Goal: Task Accomplishment & Management: Manage account settings

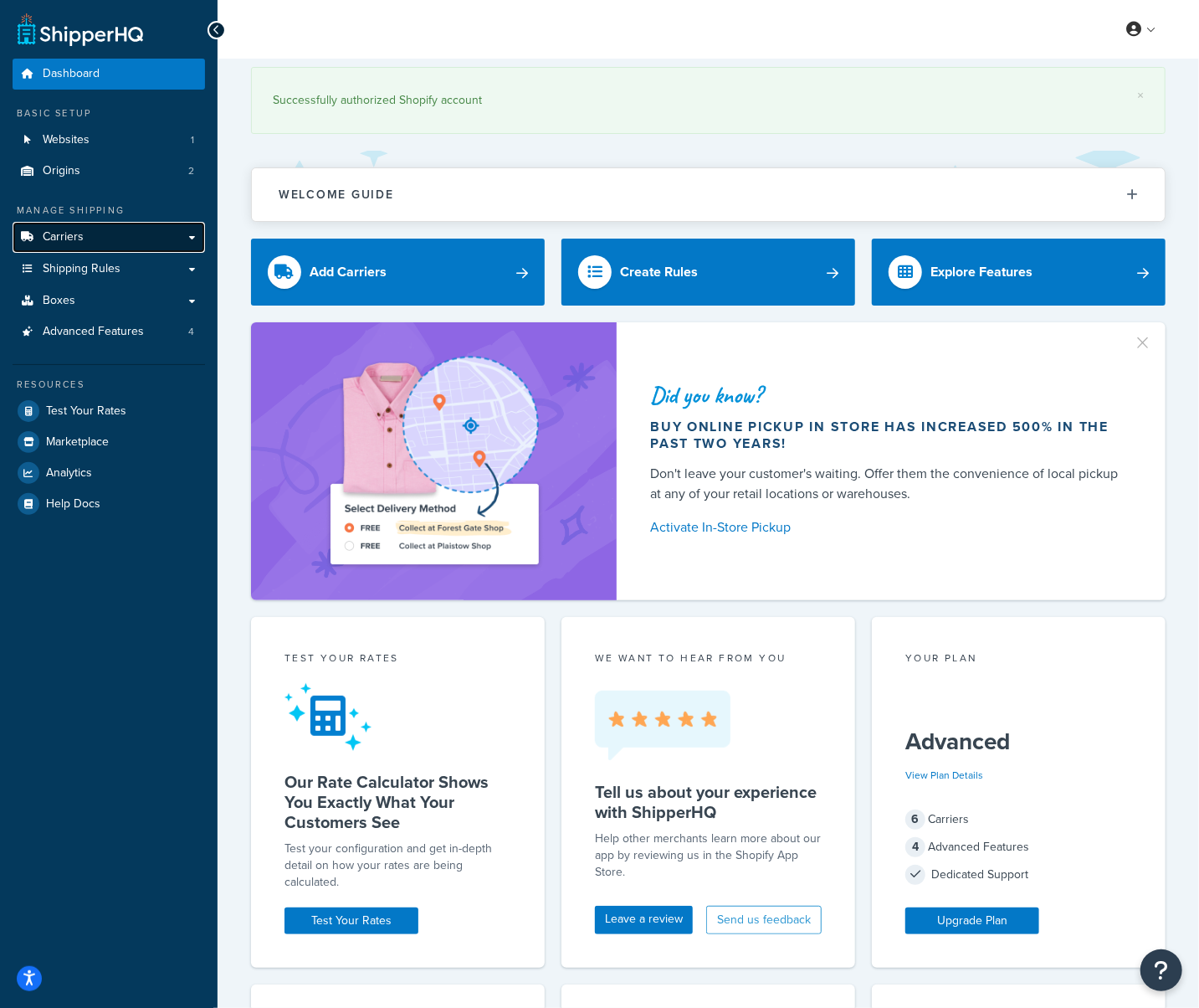
click at [61, 236] on span "Carriers" at bounding box center [63, 237] width 41 height 15
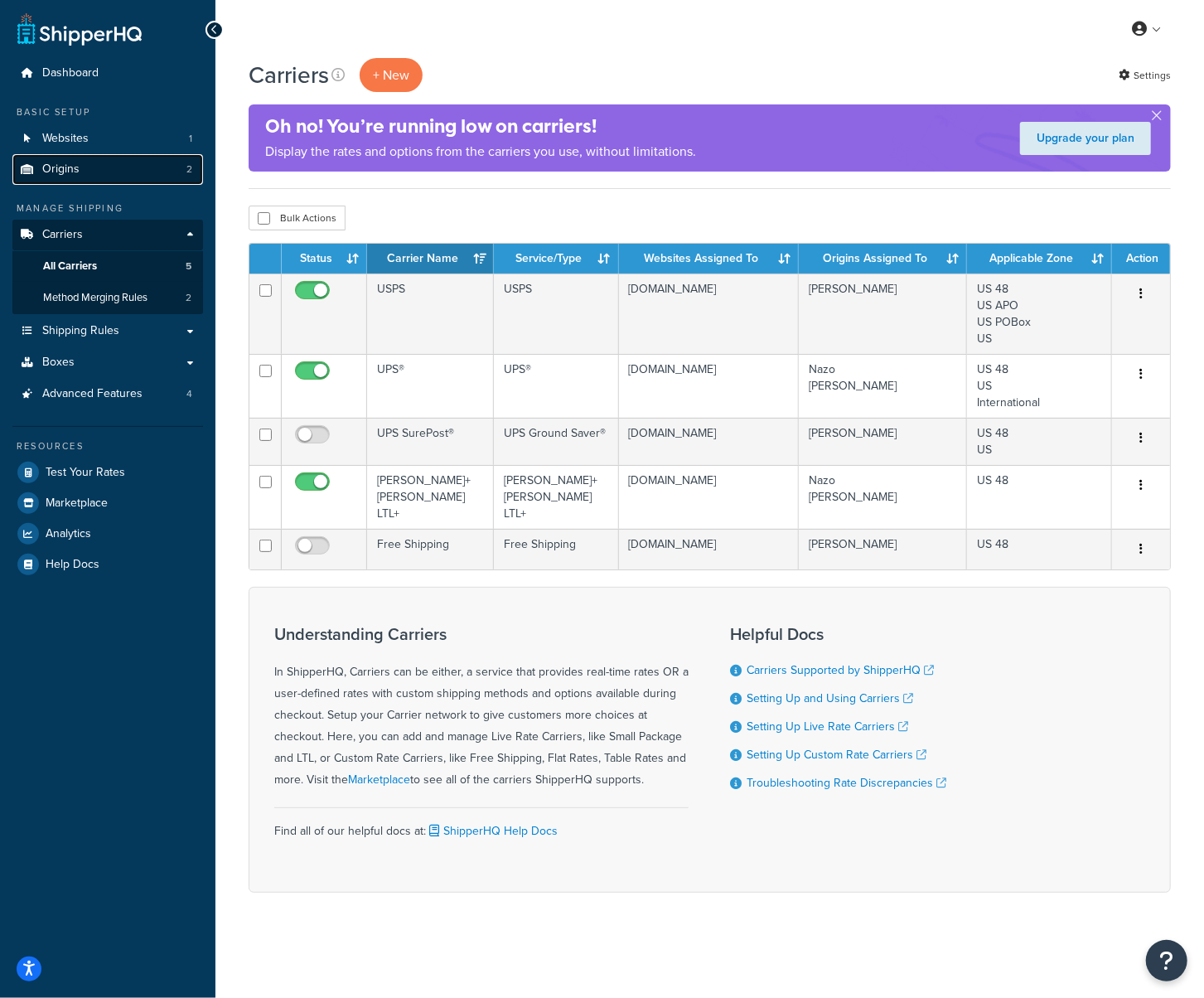
click at [110, 172] on link "Origins 2" at bounding box center [108, 169] width 191 height 30
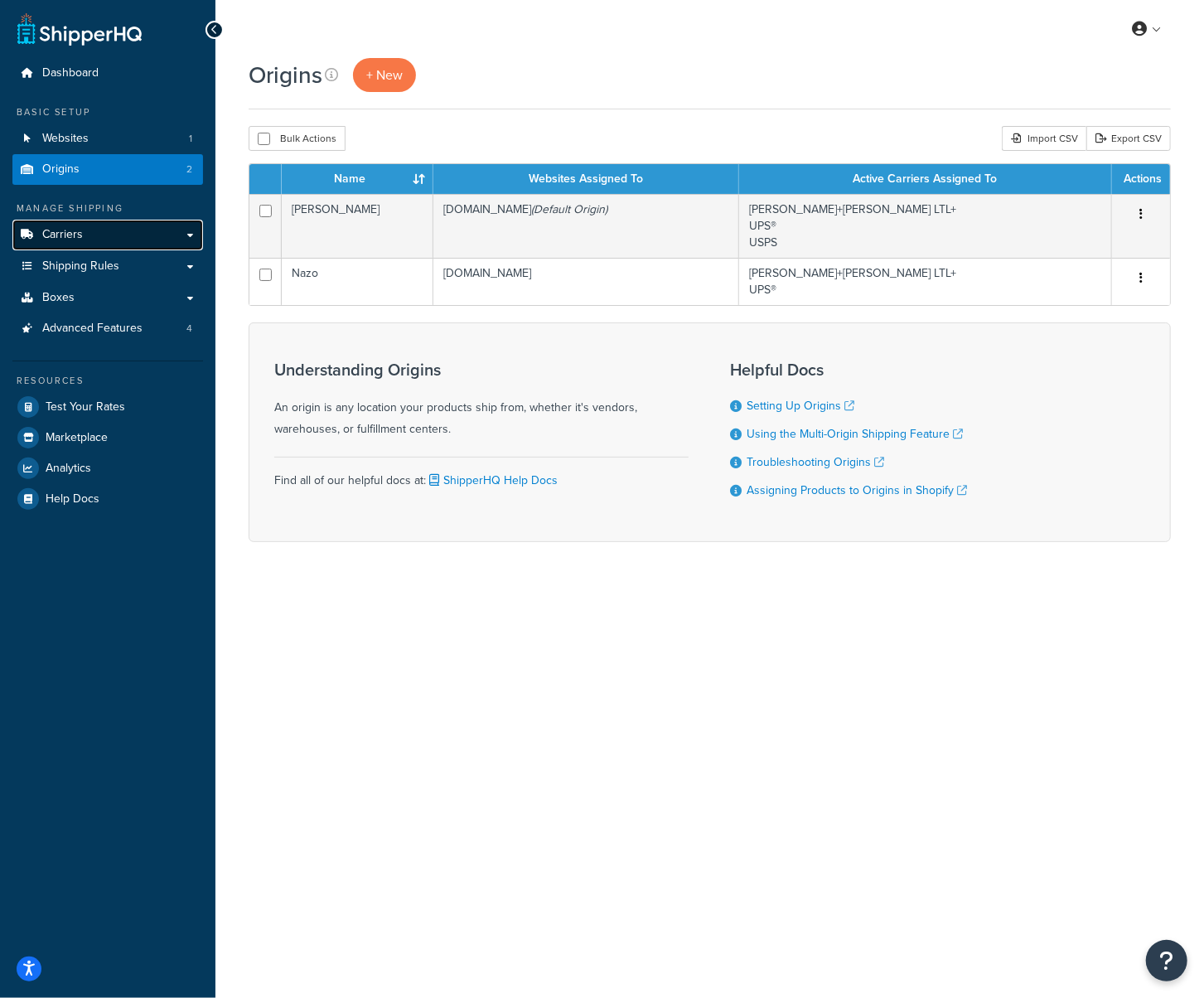
click at [106, 239] on link "Carriers" at bounding box center [108, 235] width 191 height 30
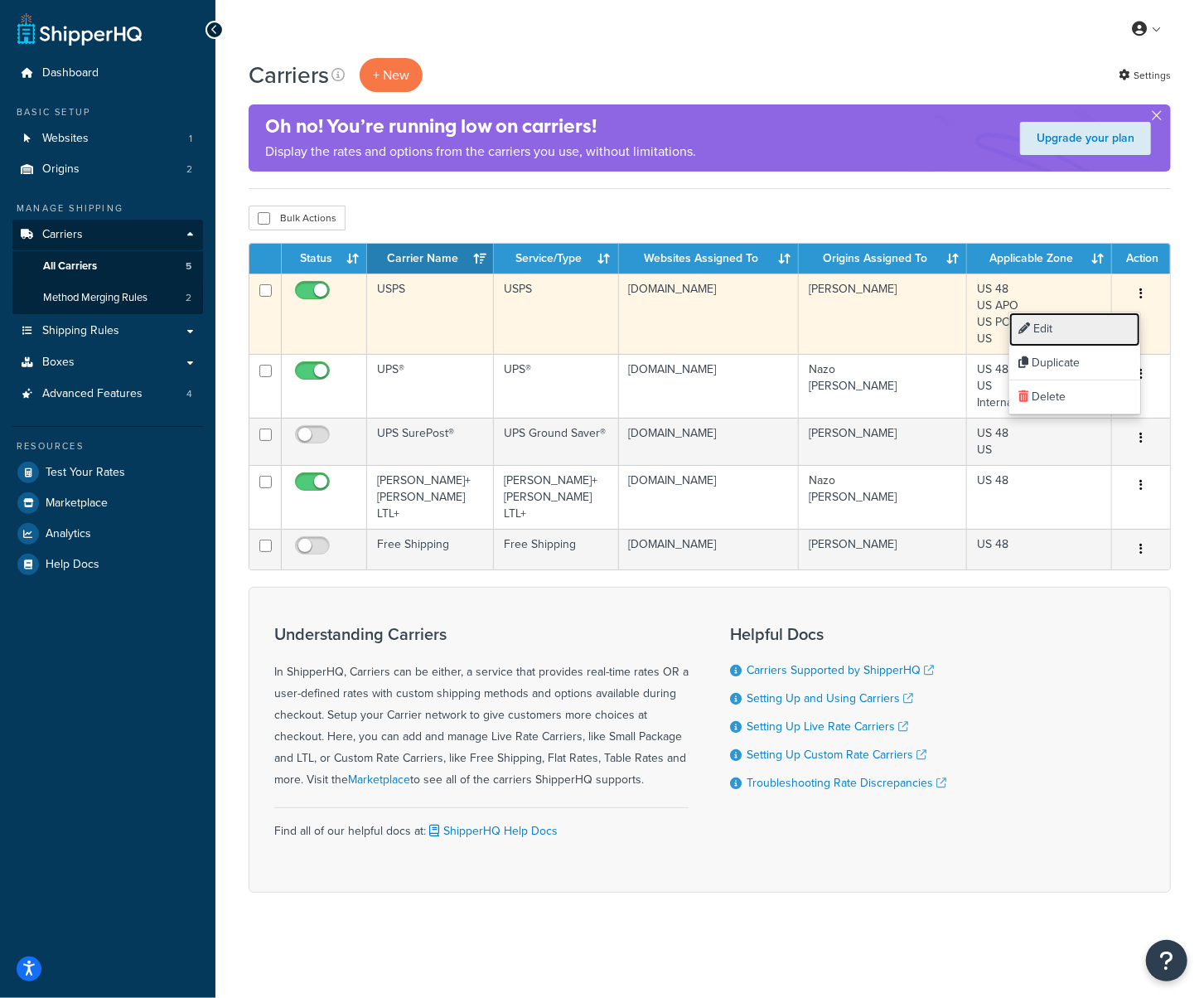
click at [1081, 324] on link "Edit" at bounding box center [1075, 330] width 131 height 34
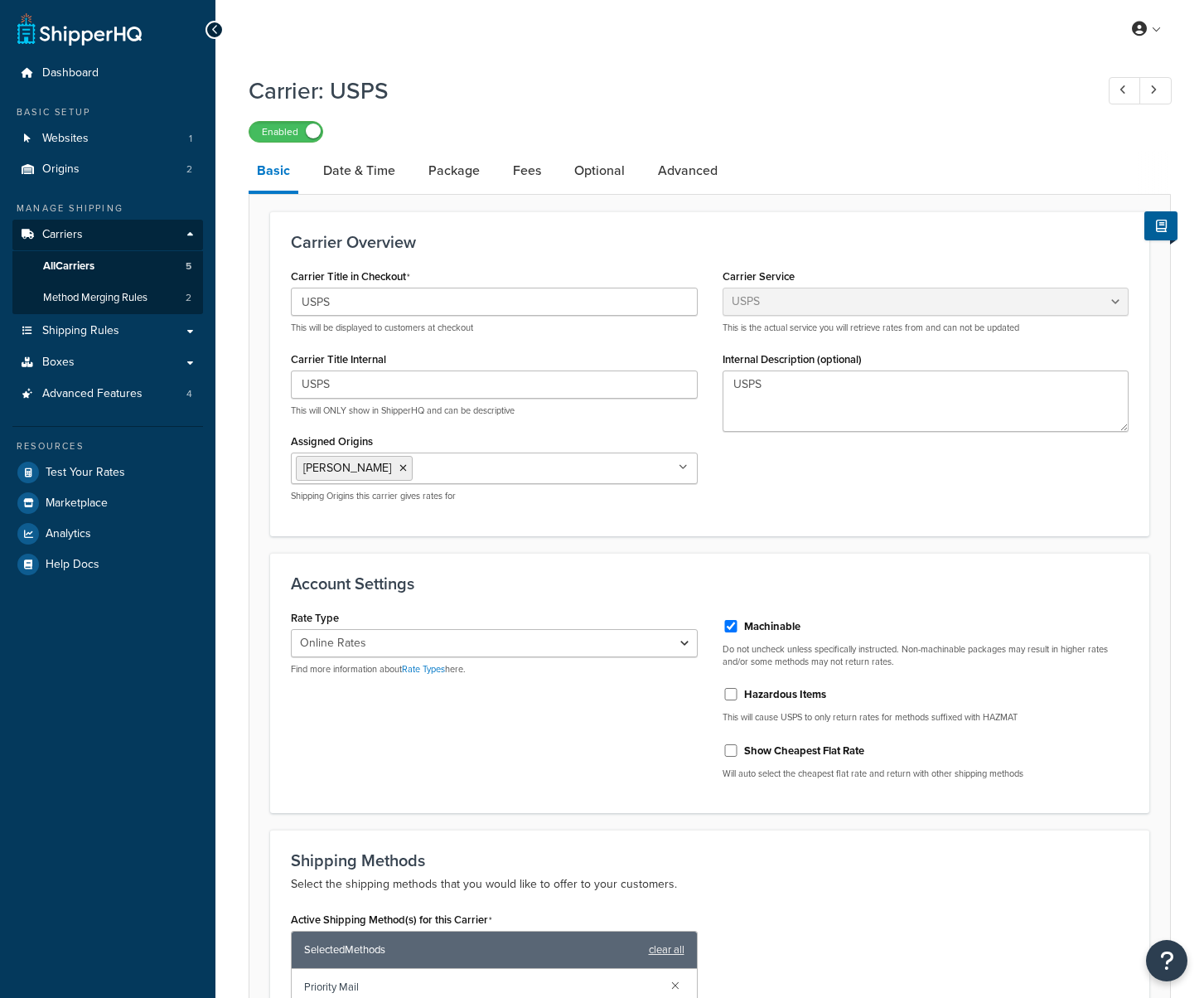
select select "usps"
select select "ONLINE"
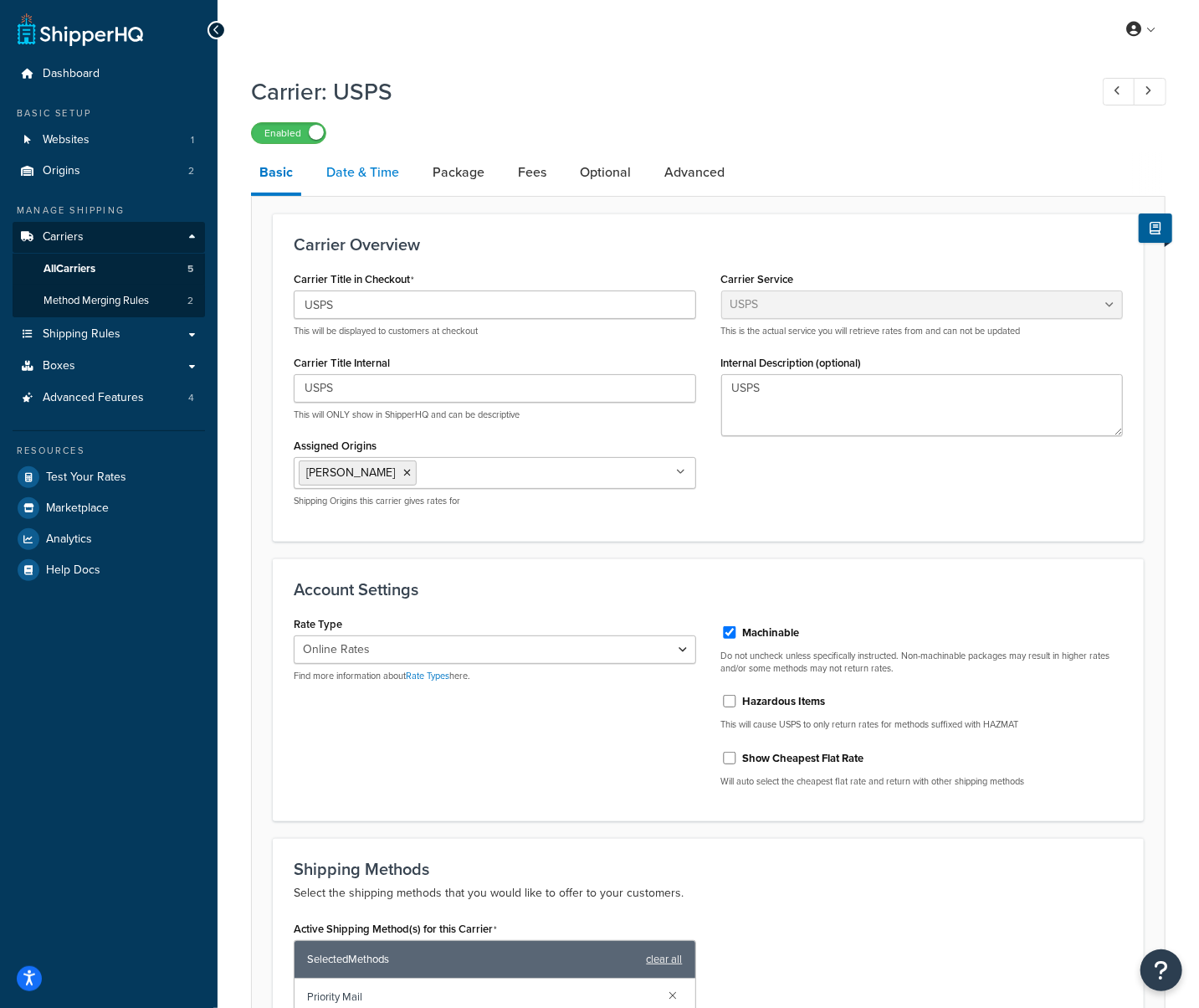
click at [359, 172] on link "Date & Time" at bounding box center [363, 172] width 90 height 40
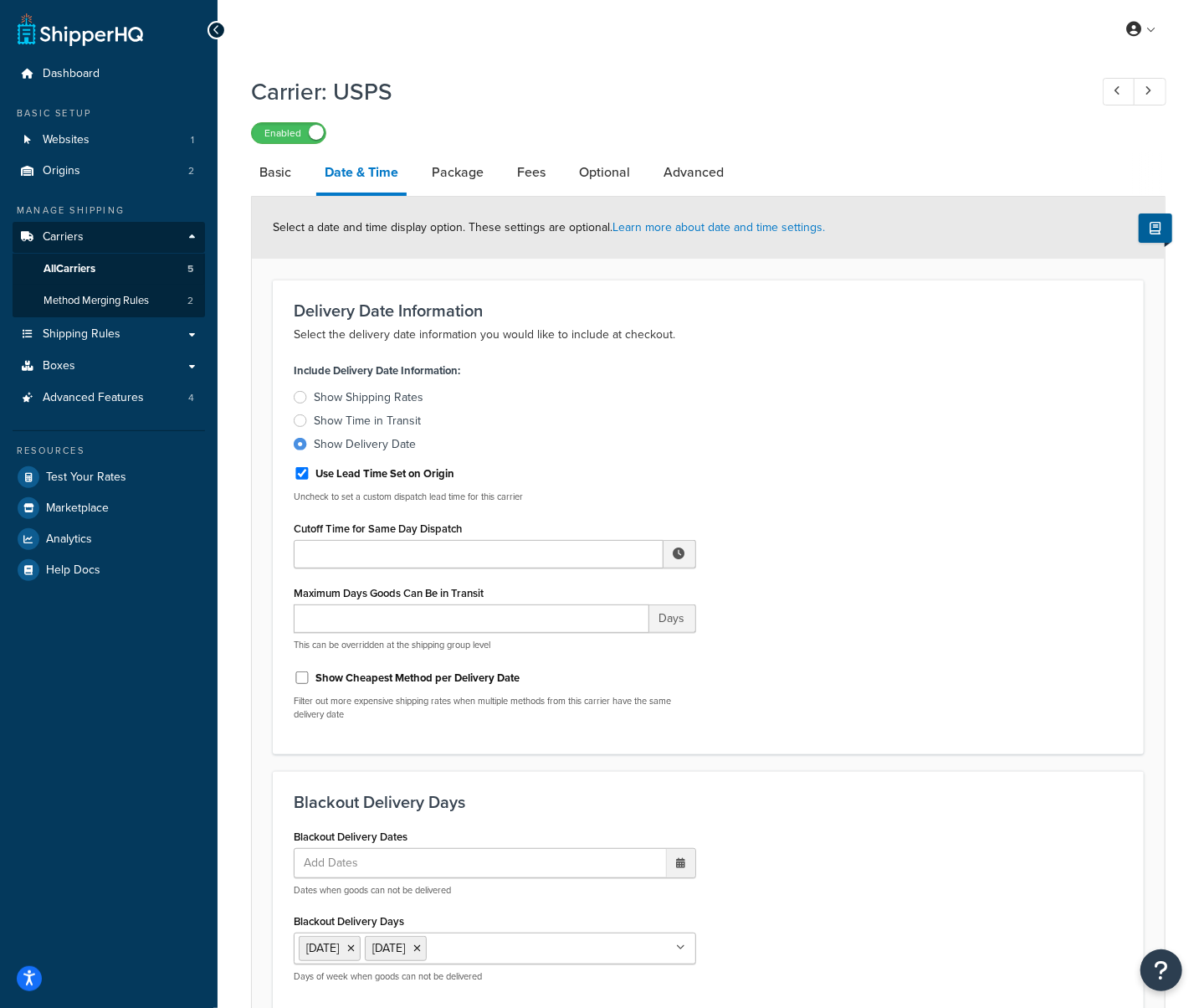
click at [306, 422] on div at bounding box center [300, 420] width 14 height 13
click at [0, 0] on input "Show Time in Transit" at bounding box center [0, 0] width 0 height 0
click at [302, 443] on div at bounding box center [300, 444] width 14 height 13
click at [0, 0] on input "Show Delivery Date" at bounding box center [0, 0] width 0 height 0
click at [303, 420] on div at bounding box center [300, 420] width 14 height 13
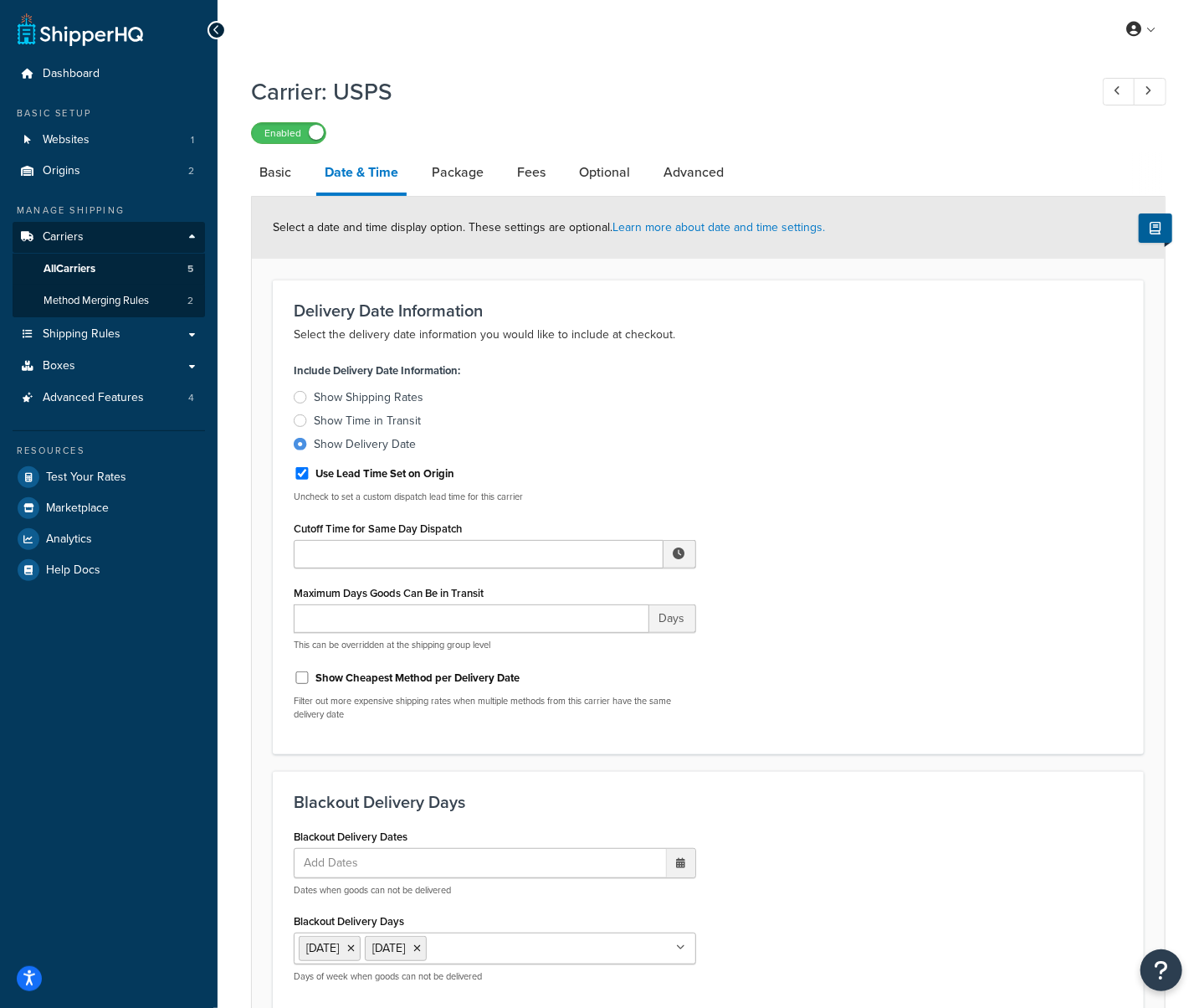
click at [0, 0] on input "Show Time in Transit" at bounding box center [0, 0] width 0 height 0
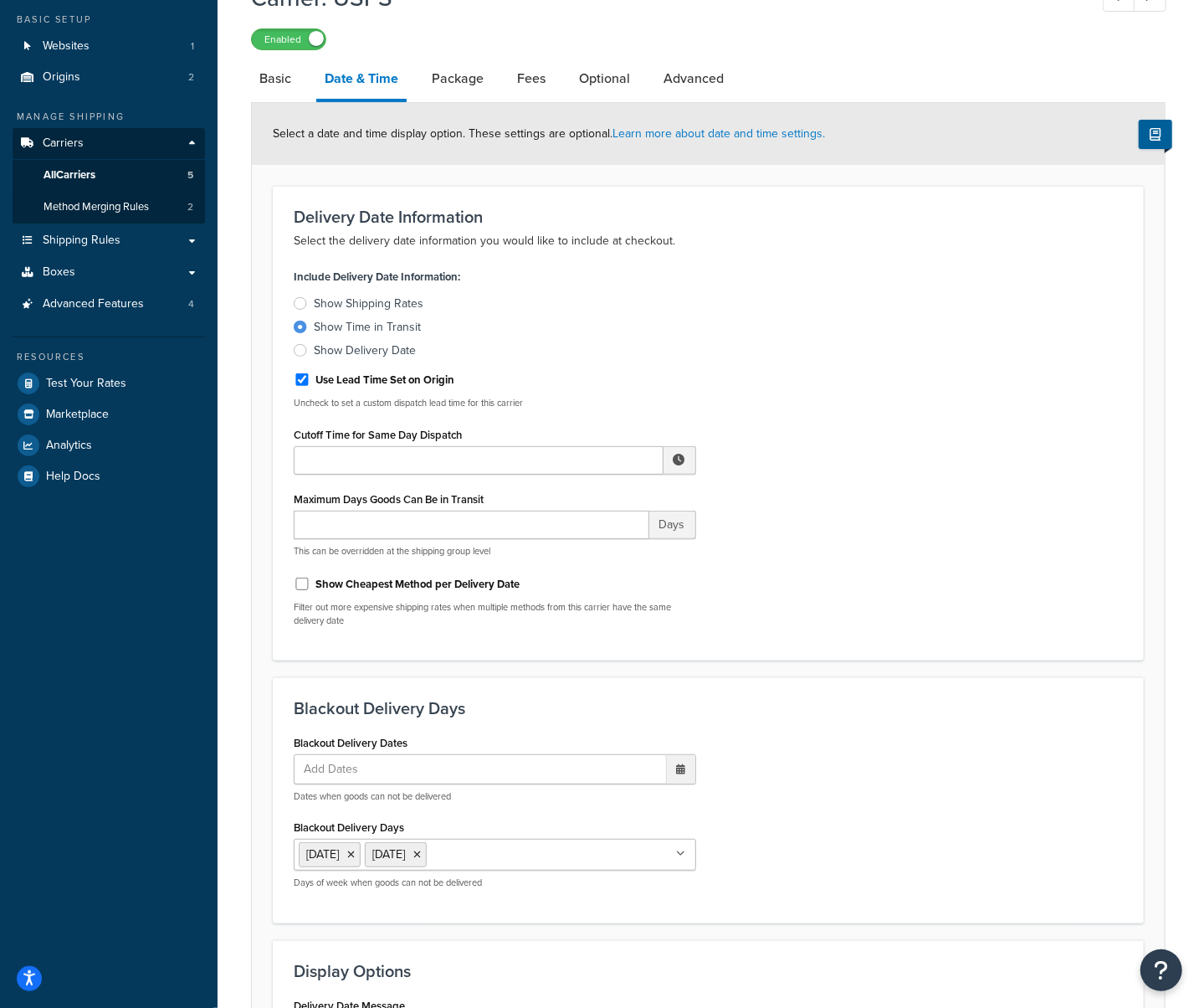
scroll to position [423, 0]
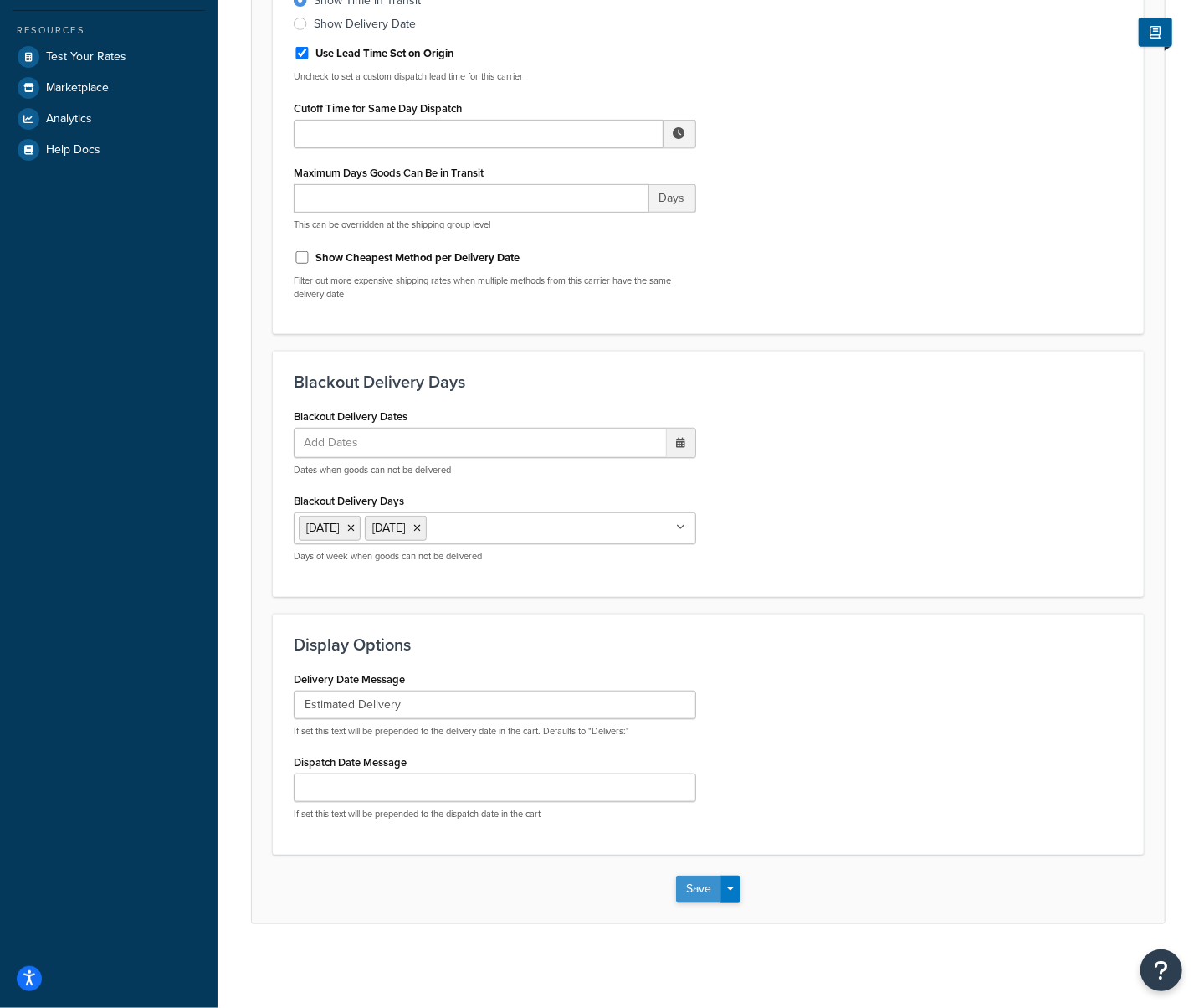
click at [708, 889] on button "Save" at bounding box center [698, 889] width 45 height 26
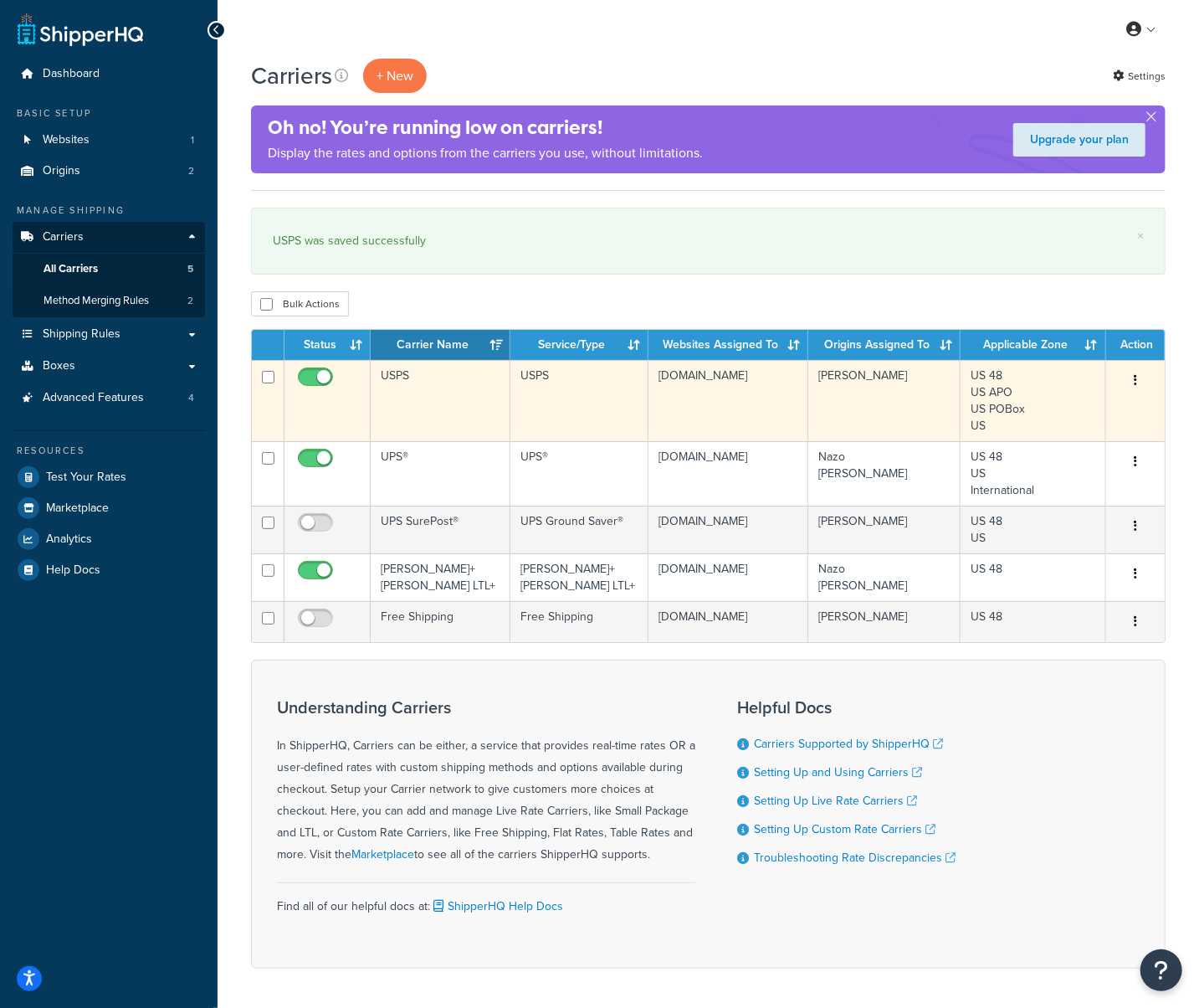
click at [406, 406] on td "USPS" at bounding box center [439, 400] width 139 height 81
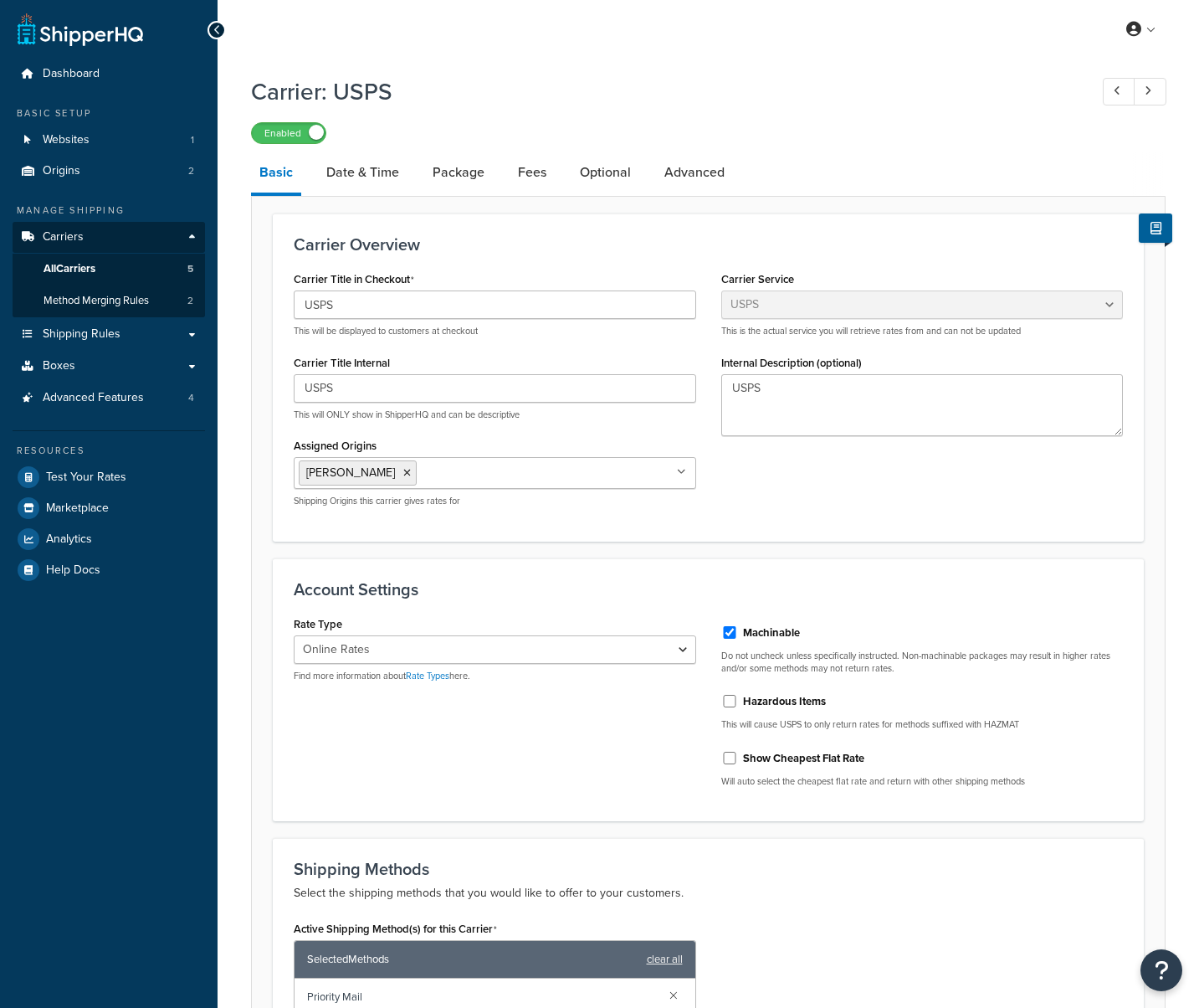
select select "usps"
select select "ONLINE"
click at [369, 178] on link "Date & Time" at bounding box center [363, 172] width 90 height 40
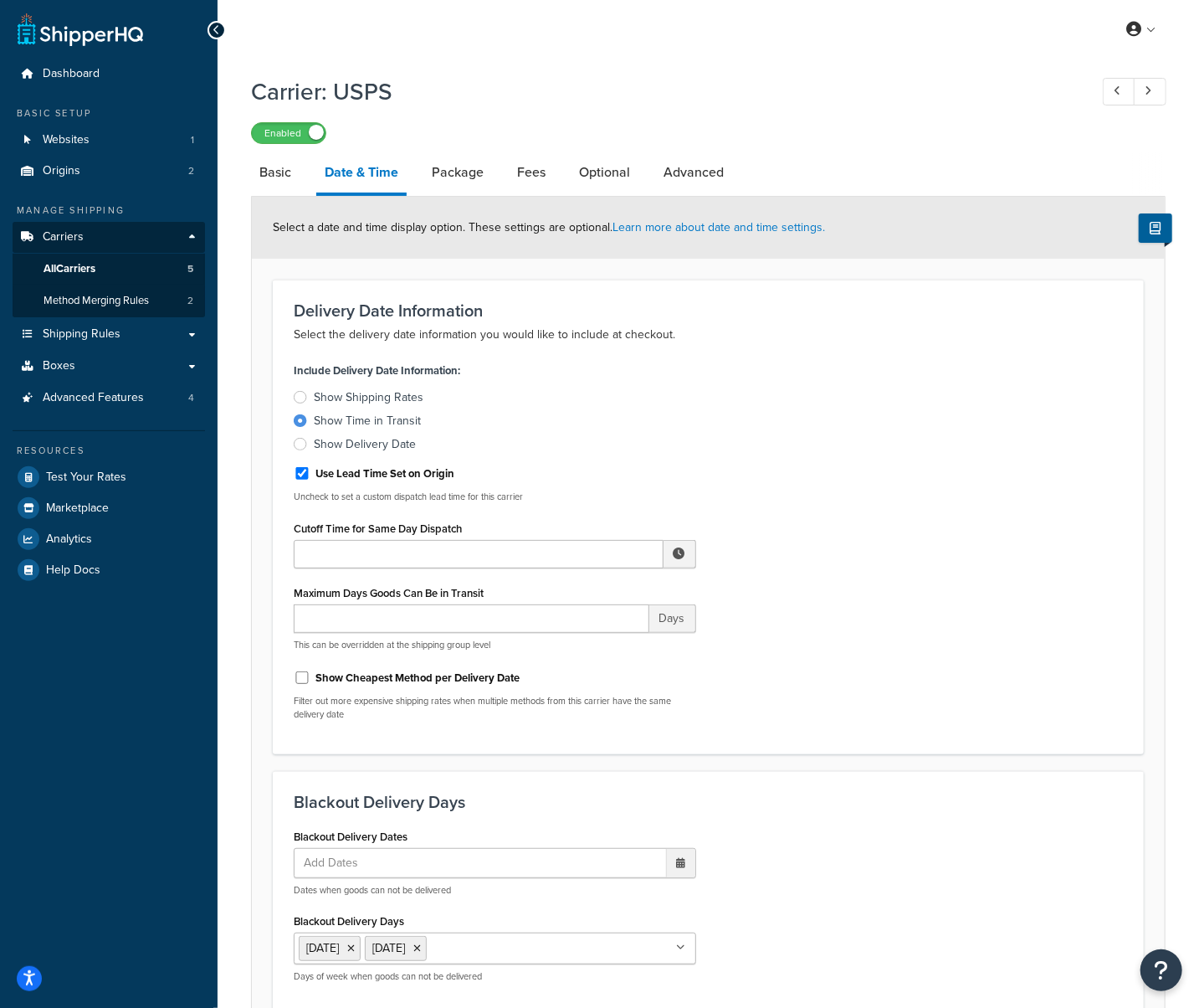
click at [329, 450] on div "Show Delivery Date" at bounding box center [365, 445] width 102 height 17
click at [0, 0] on input "Show Delivery Date" at bounding box center [0, 0] width 0 height 0
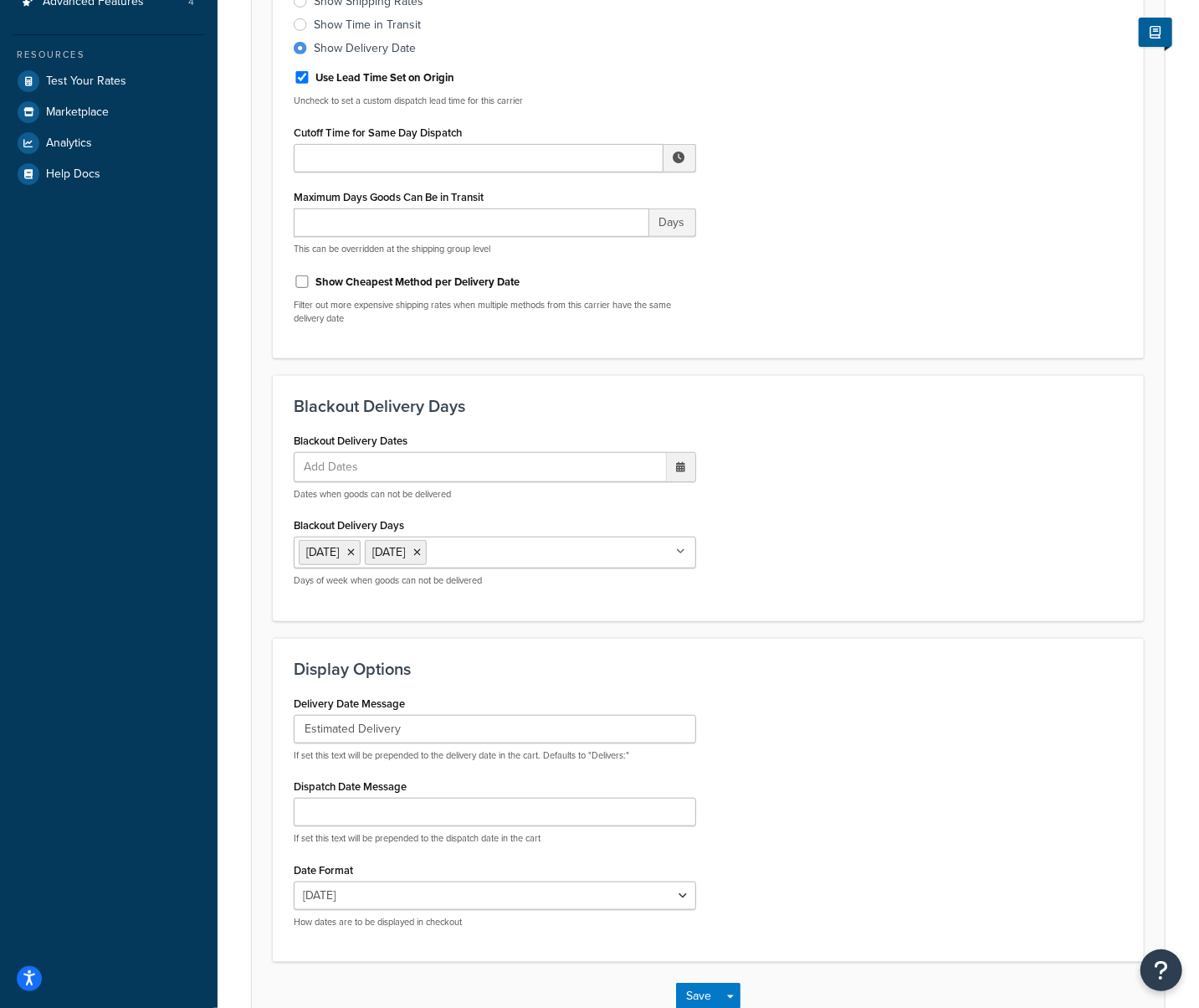
scroll to position [507, 0]
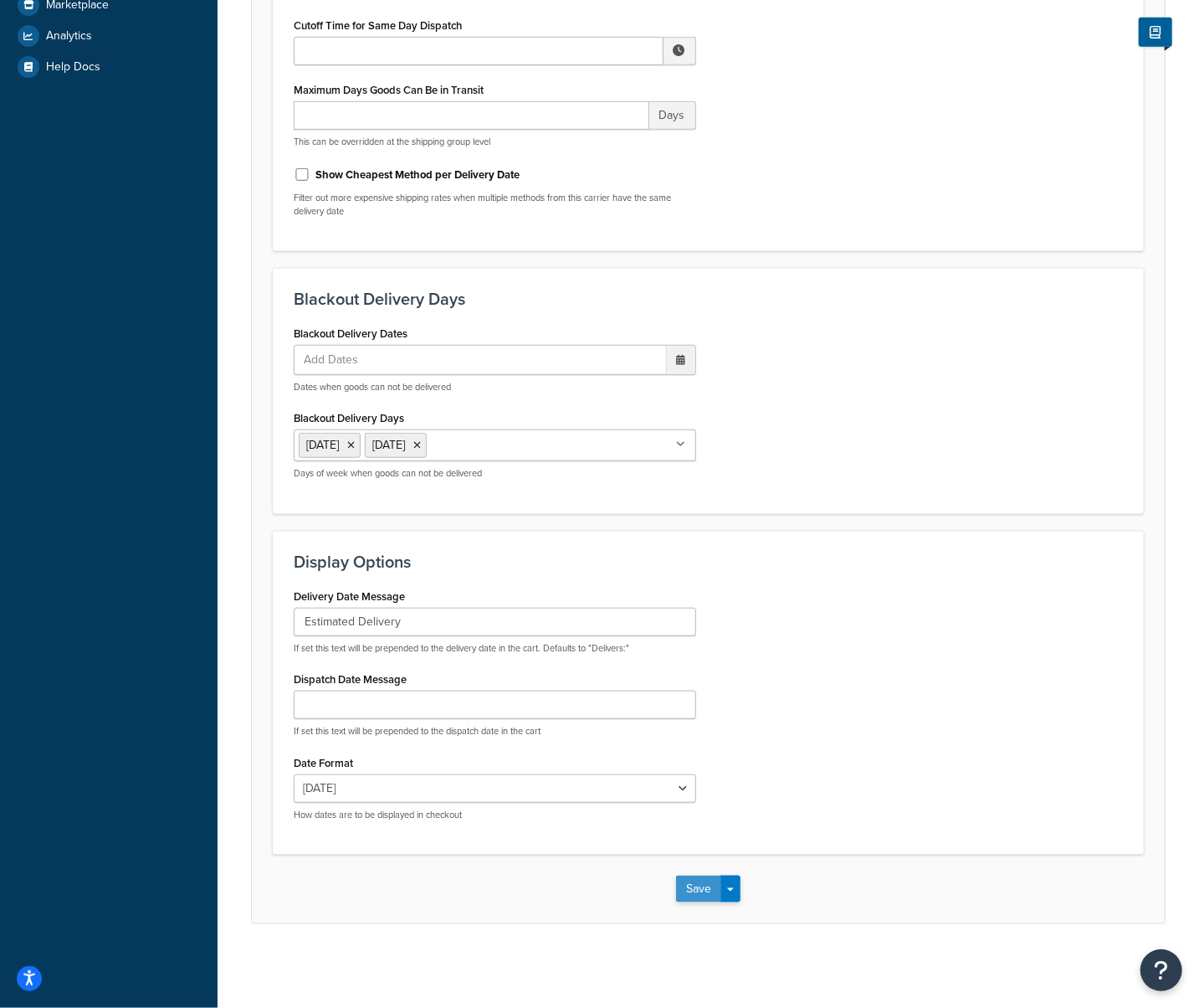
click at [698, 888] on button "Save" at bounding box center [698, 889] width 45 height 26
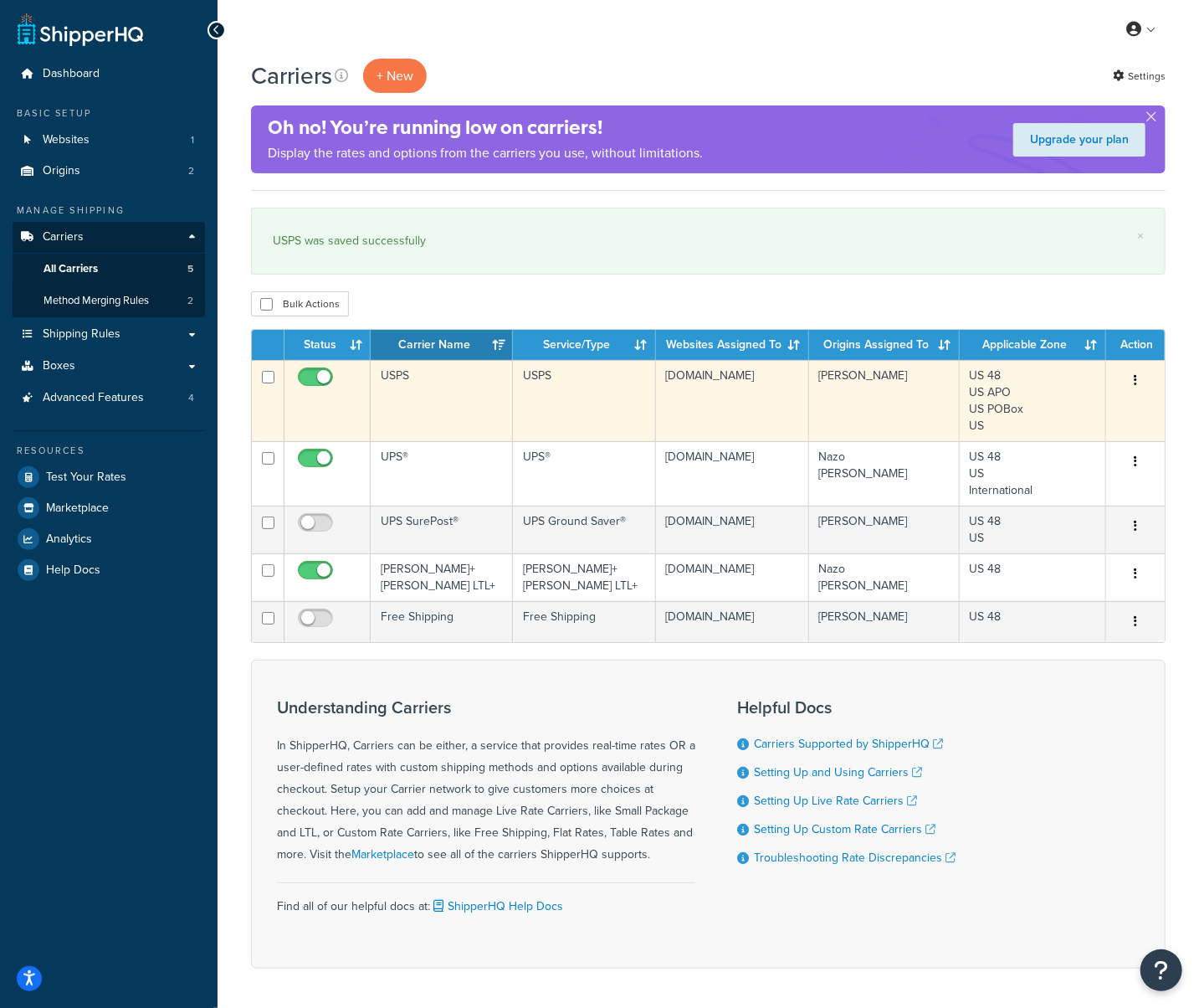
click at [439, 396] on td "USPS" at bounding box center [441, 400] width 143 height 81
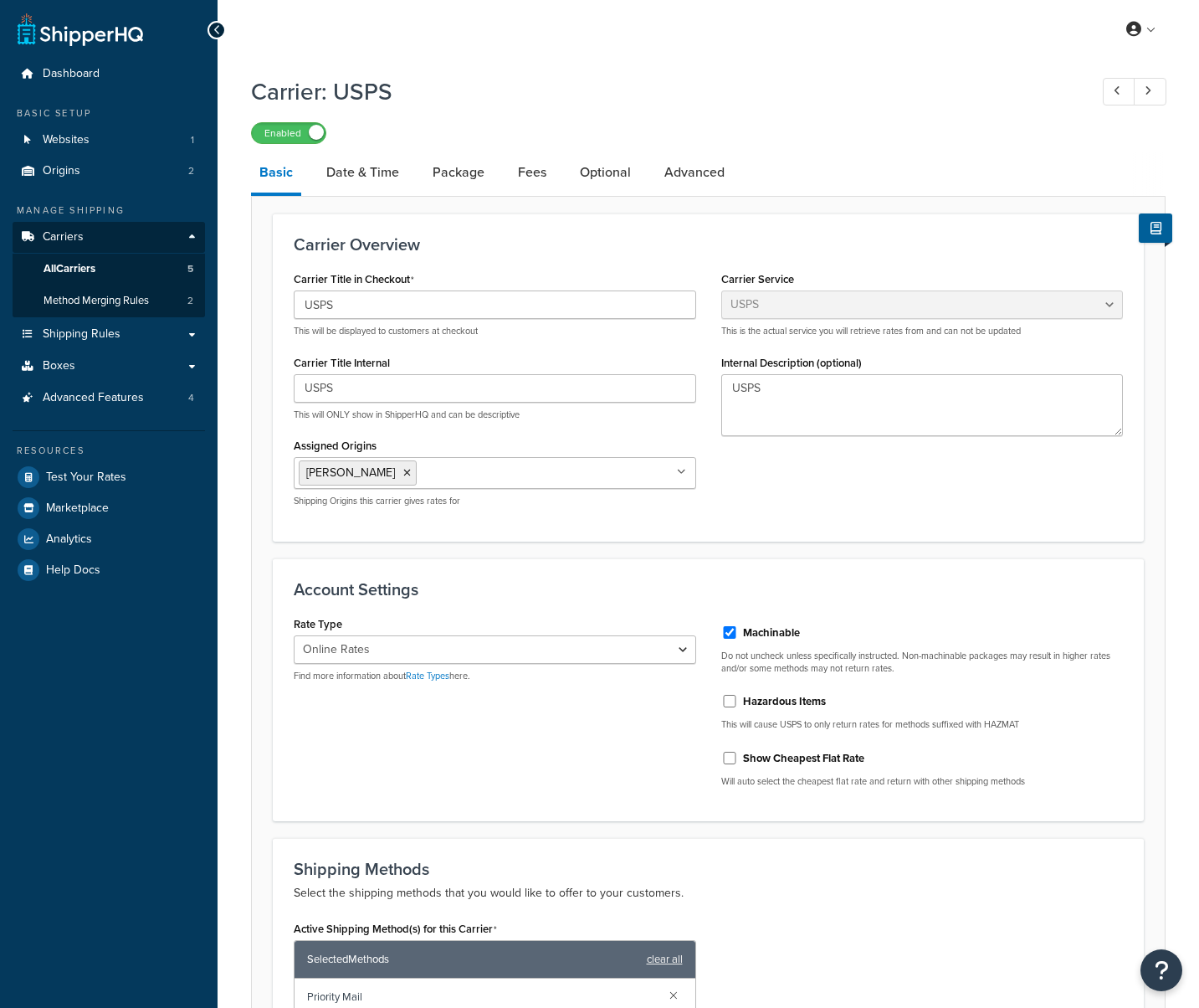
select select "usps"
select select "ONLINE"
click at [365, 184] on link "Date & Time" at bounding box center [363, 172] width 90 height 40
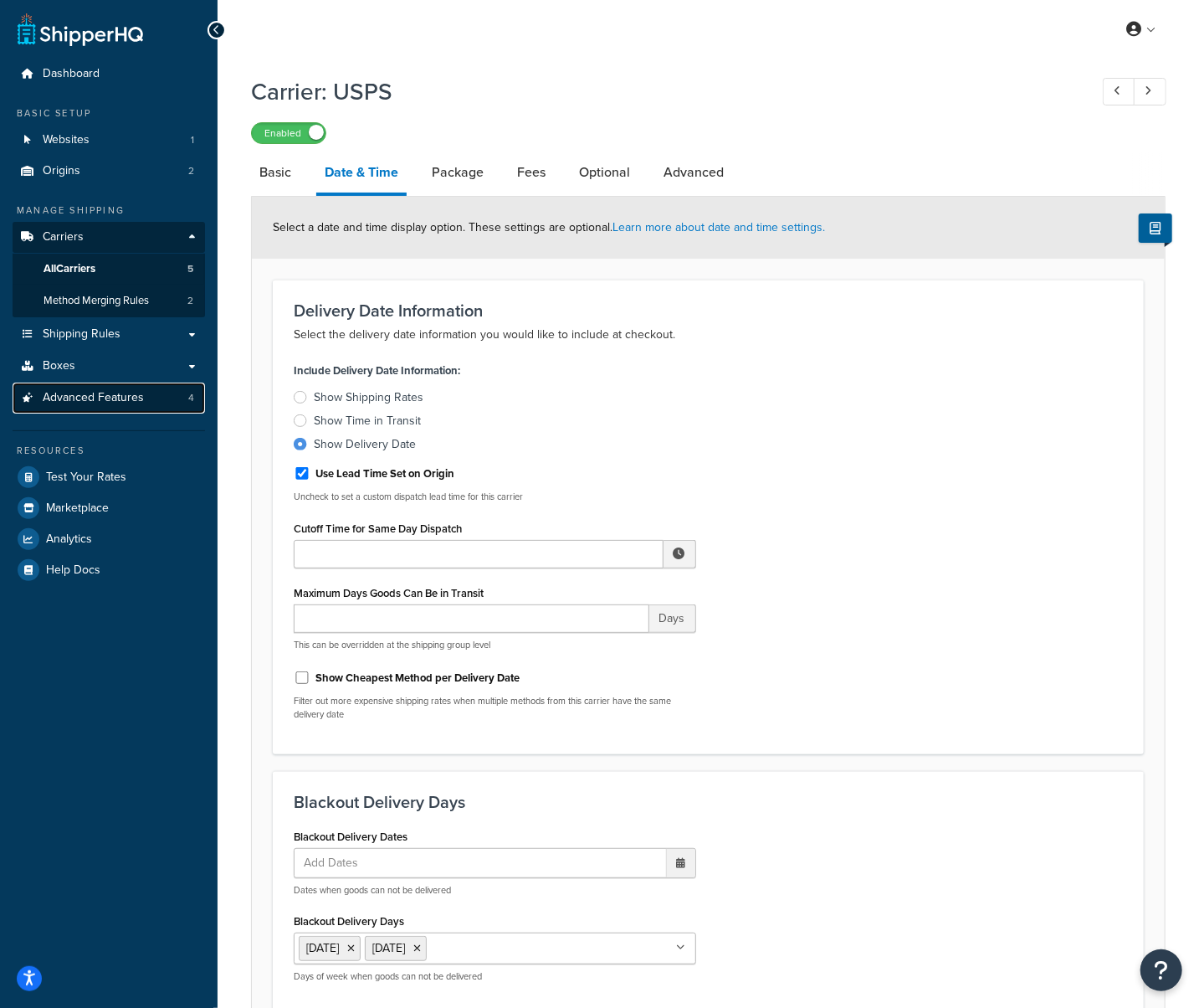
click at [108, 403] on span "Advanced Features" at bounding box center [93, 398] width 102 height 15
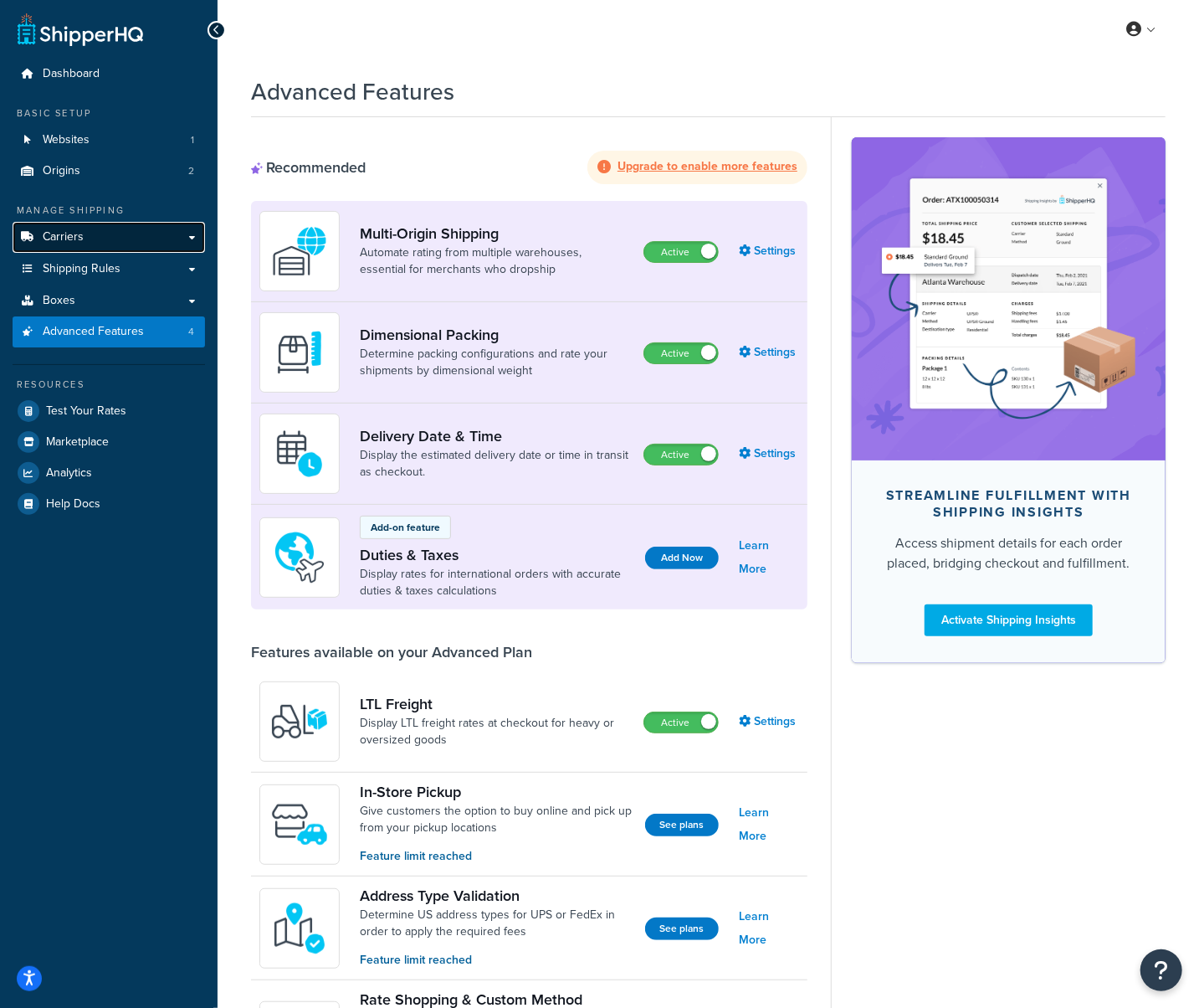
click at [49, 252] on link "Carriers" at bounding box center [109, 237] width 193 height 31
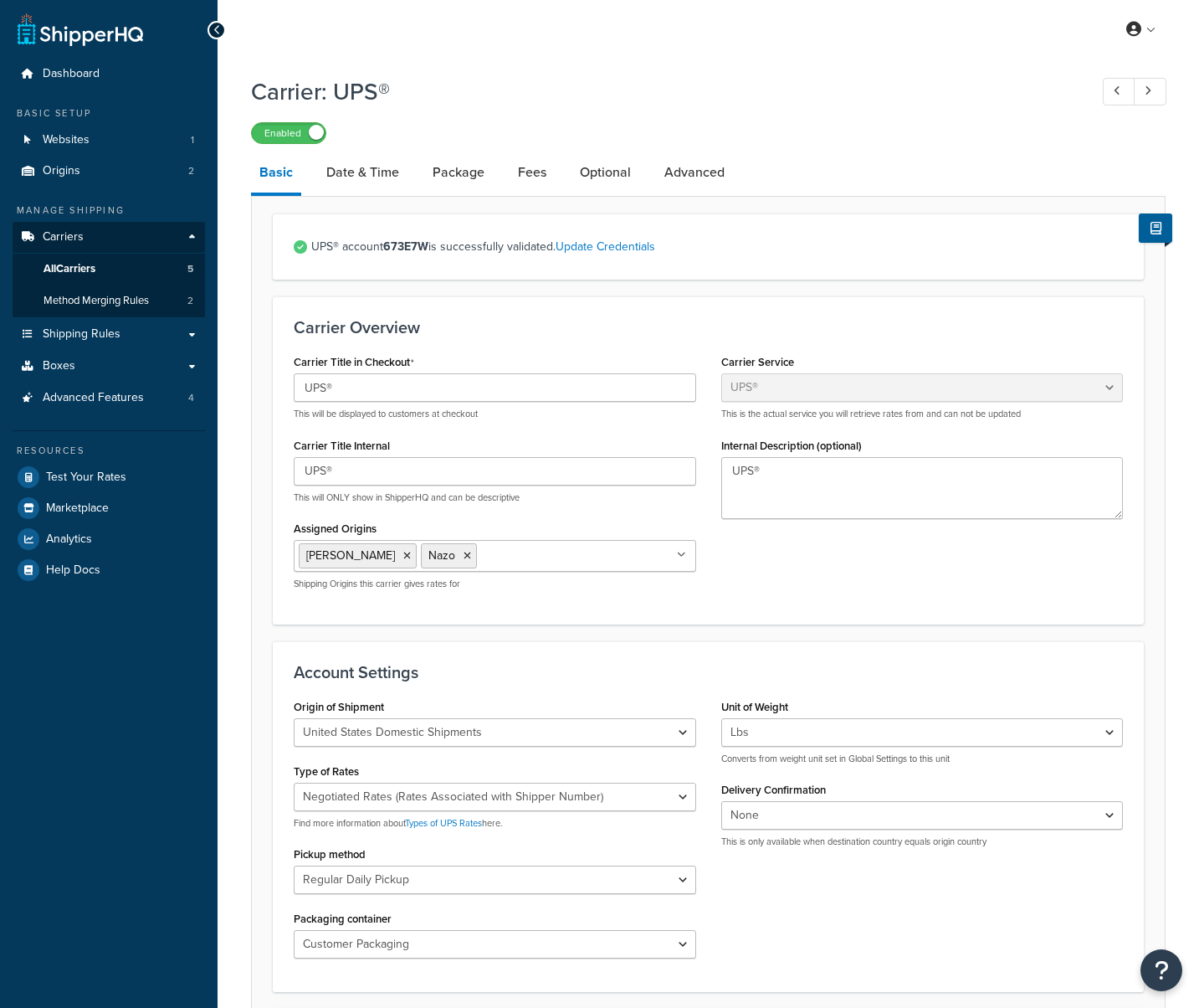
click at [375, 172] on link "Date & Time" at bounding box center [363, 172] width 90 height 40
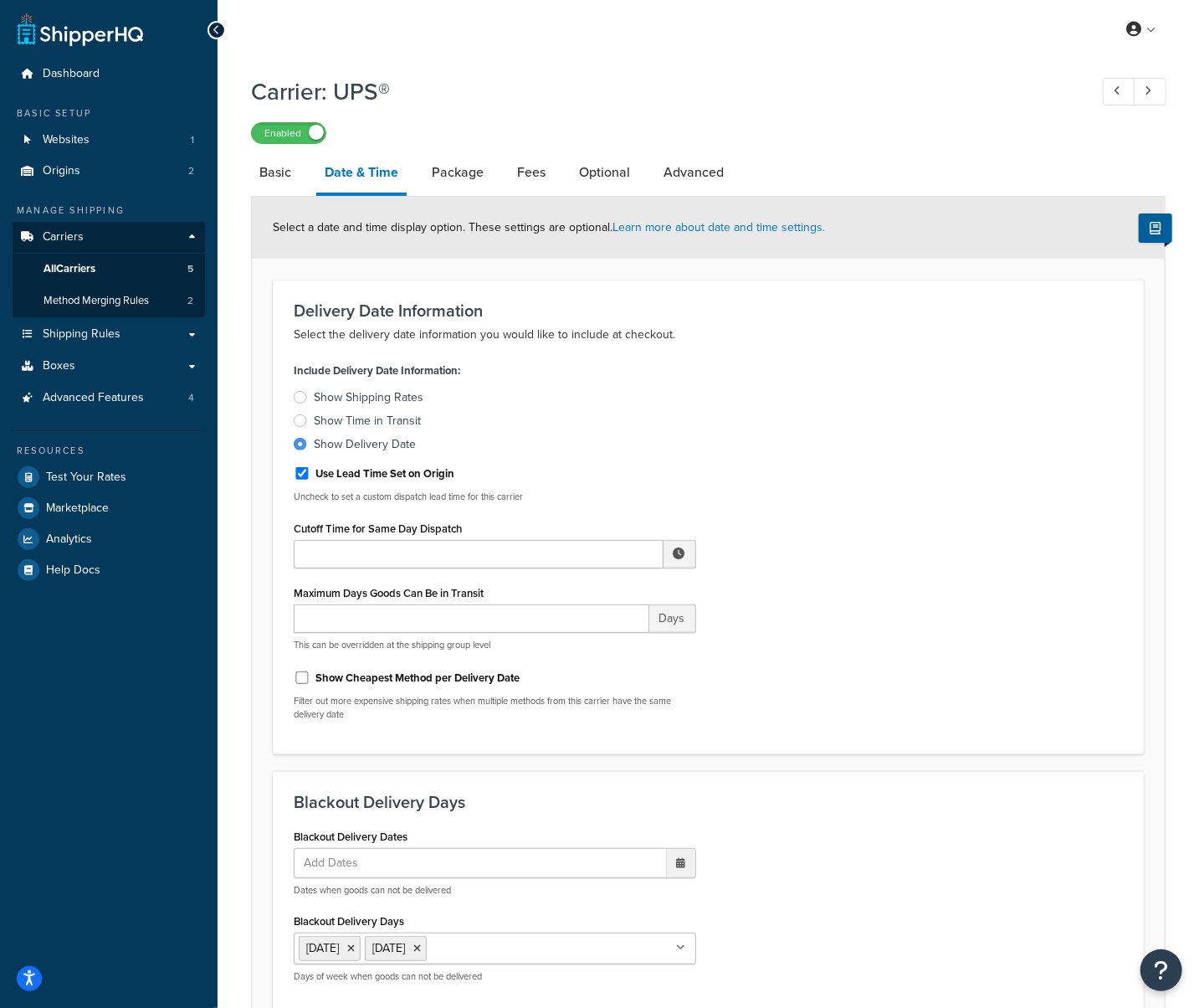
click at [367, 423] on div "Show Time in Transit" at bounding box center [368, 421] width 108 height 17
click at [0, 0] on input "Show Time in Transit" at bounding box center [0, 0] width 0 height 0
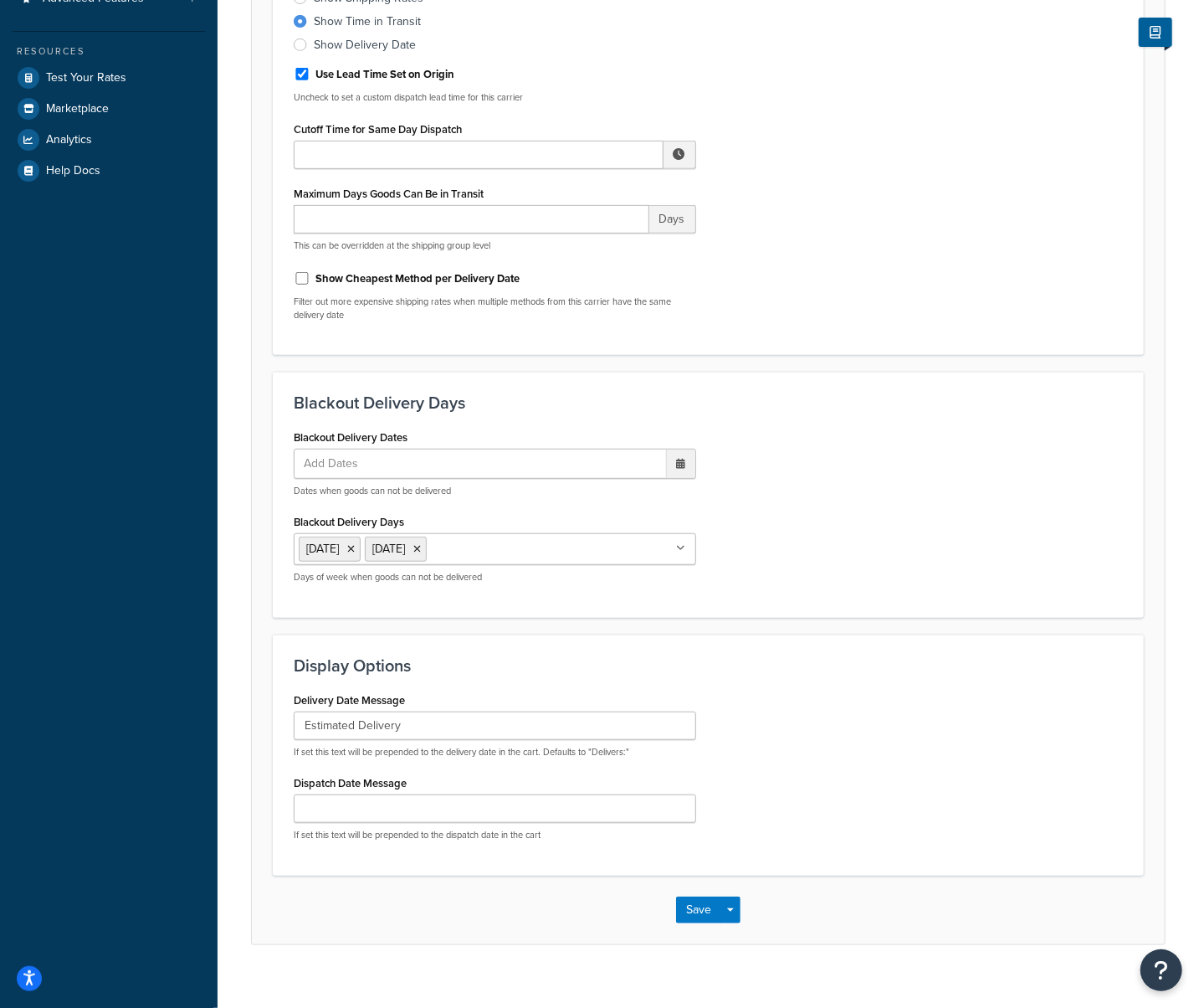
scroll to position [423, 0]
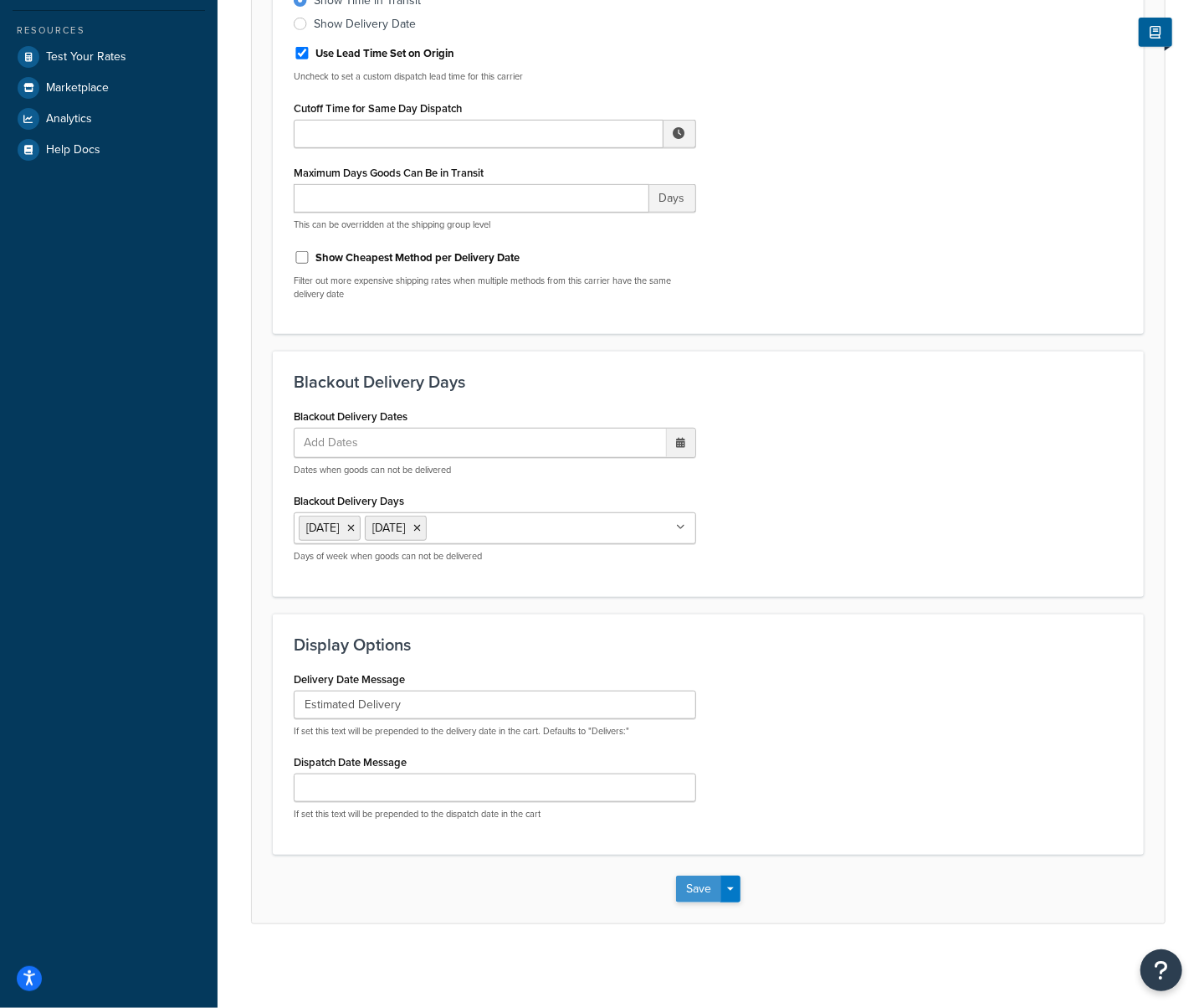
click at [695, 895] on button "Save" at bounding box center [698, 889] width 45 height 26
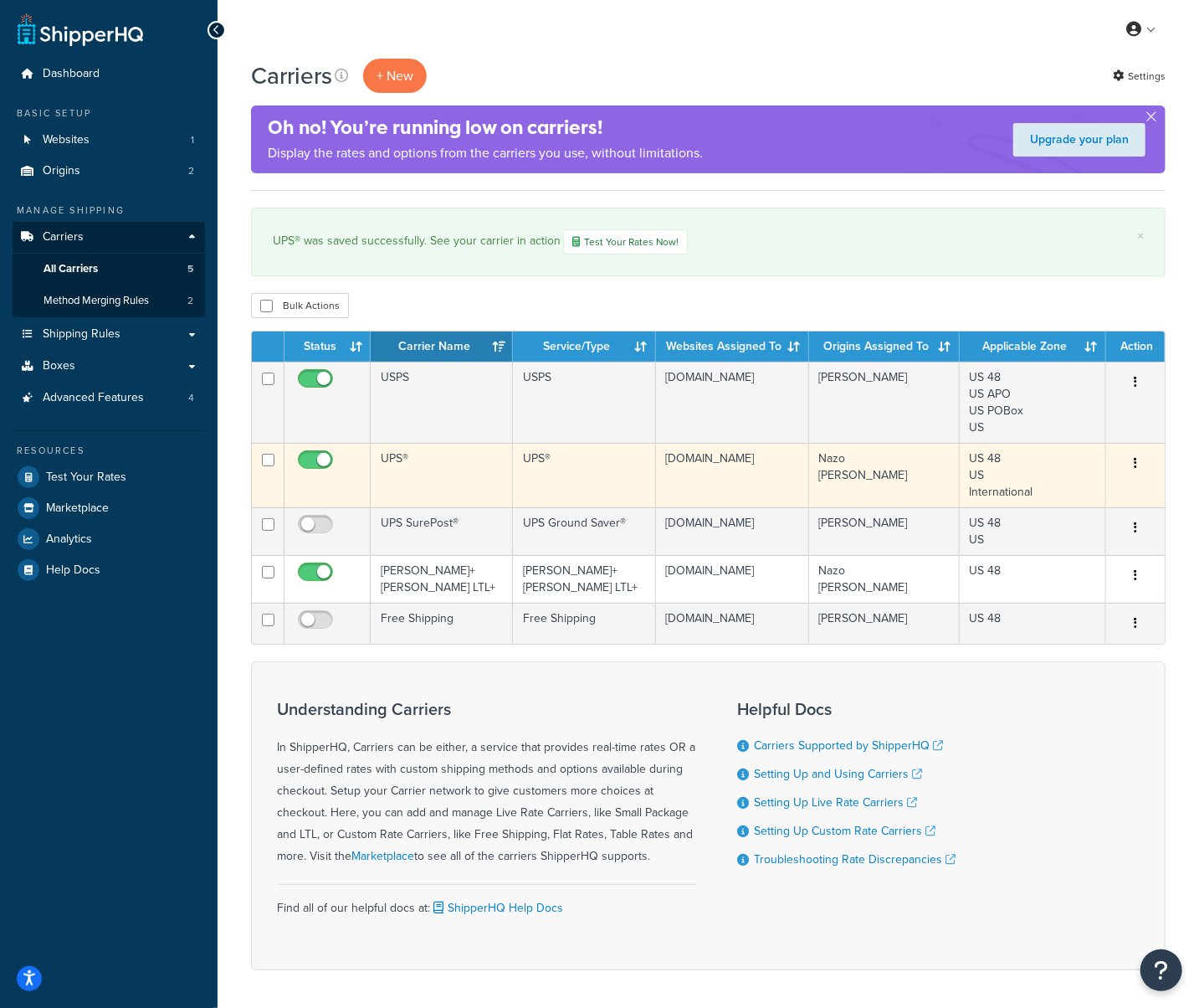
click at [405, 477] on td "UPS®" at bounding box center [441, 475] width 143 height 65
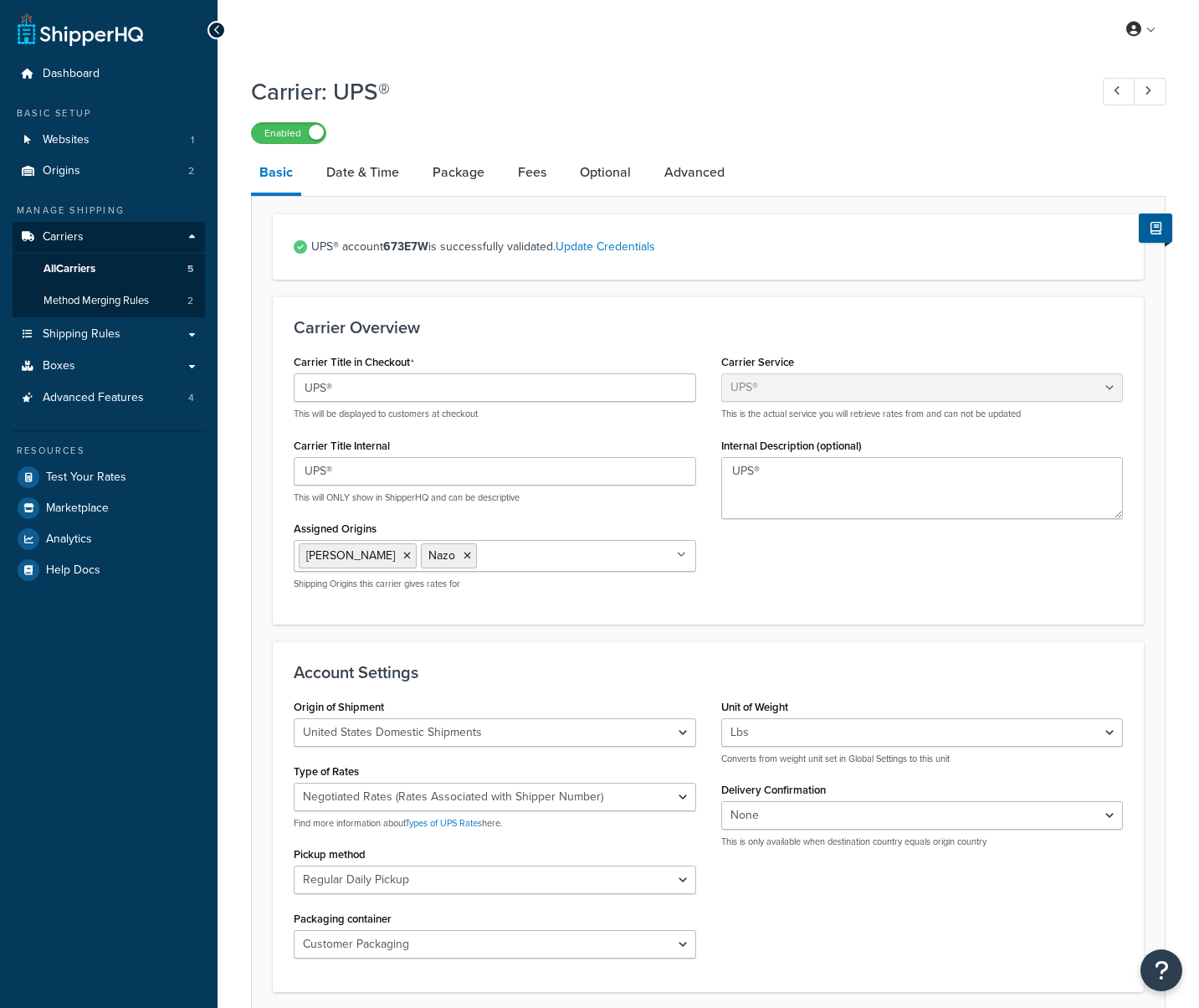
select select "ups"
click at [345, 178] on link "Date & Time" at bounding box center [363, 172] width 90 height 40
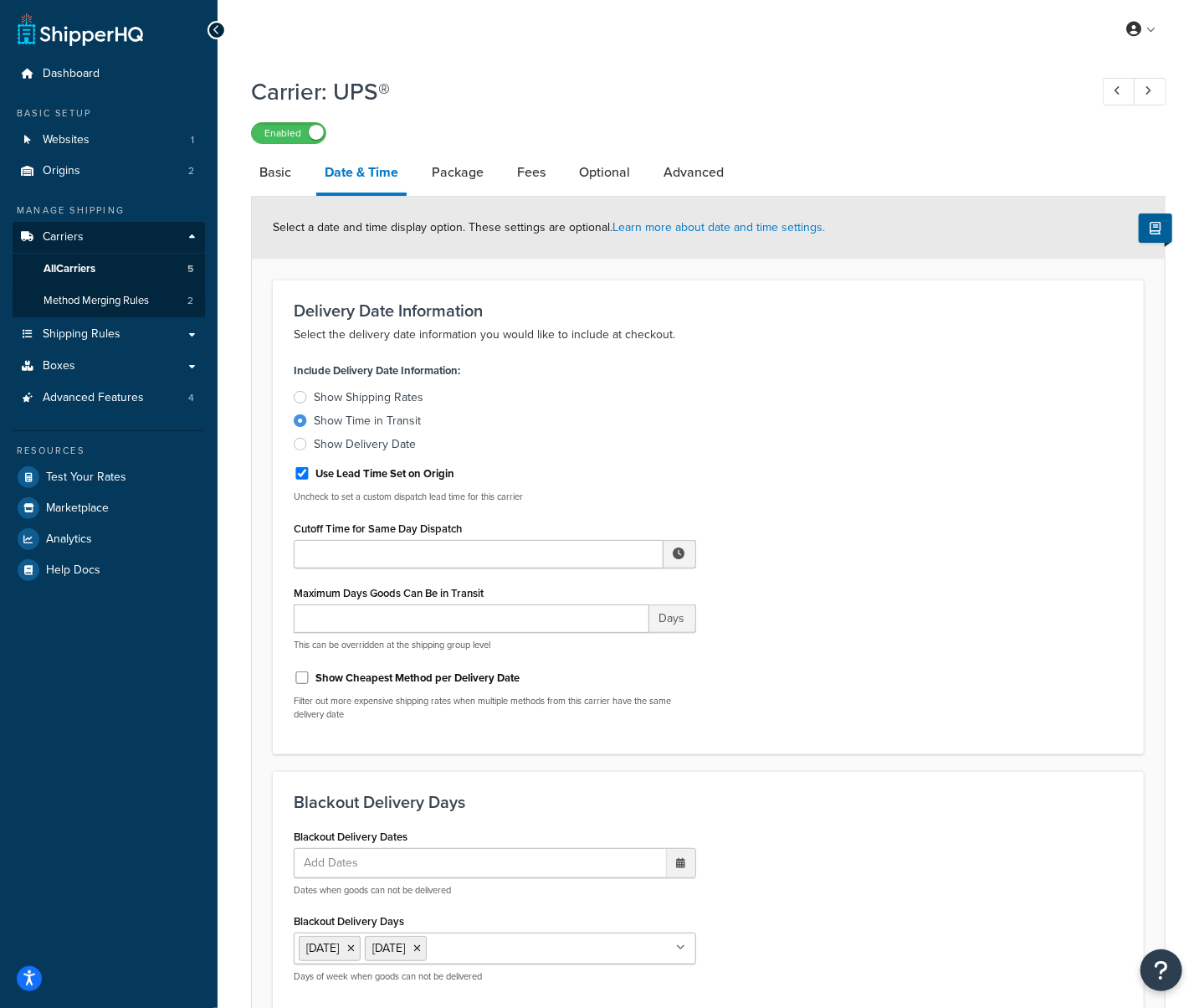
drag, startPoint x: 301, startPoint y: 444, endPoint x: 447, endPoint y: 507, distance: 159.0
click at [301, 446] on div at bounding box center [300, 444] width 14 height 13
click at [0, 0] on input "Show Delivery Date" at bounding box center [0, 0] width 0 height 0
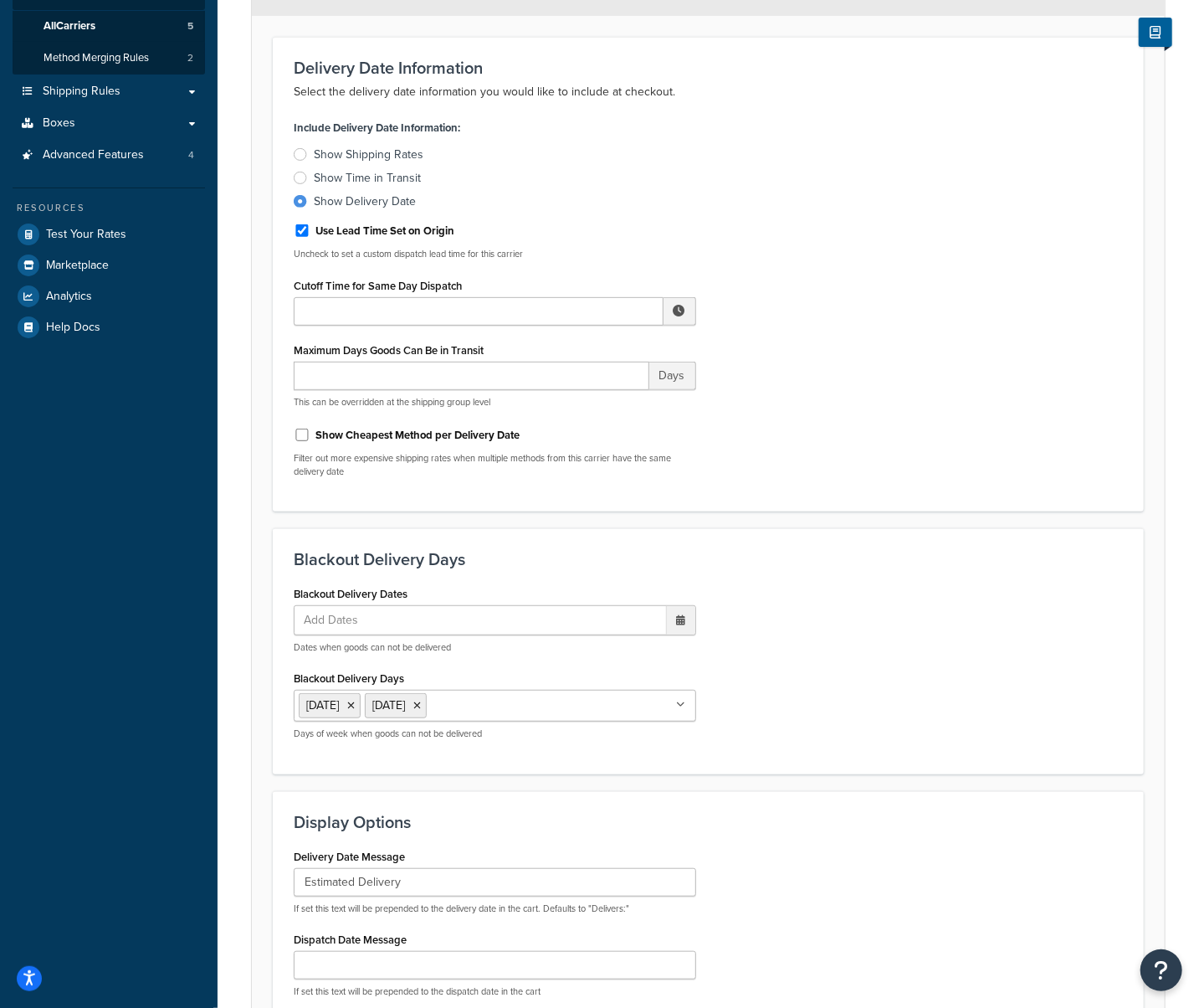
scroll to position [507, 0]
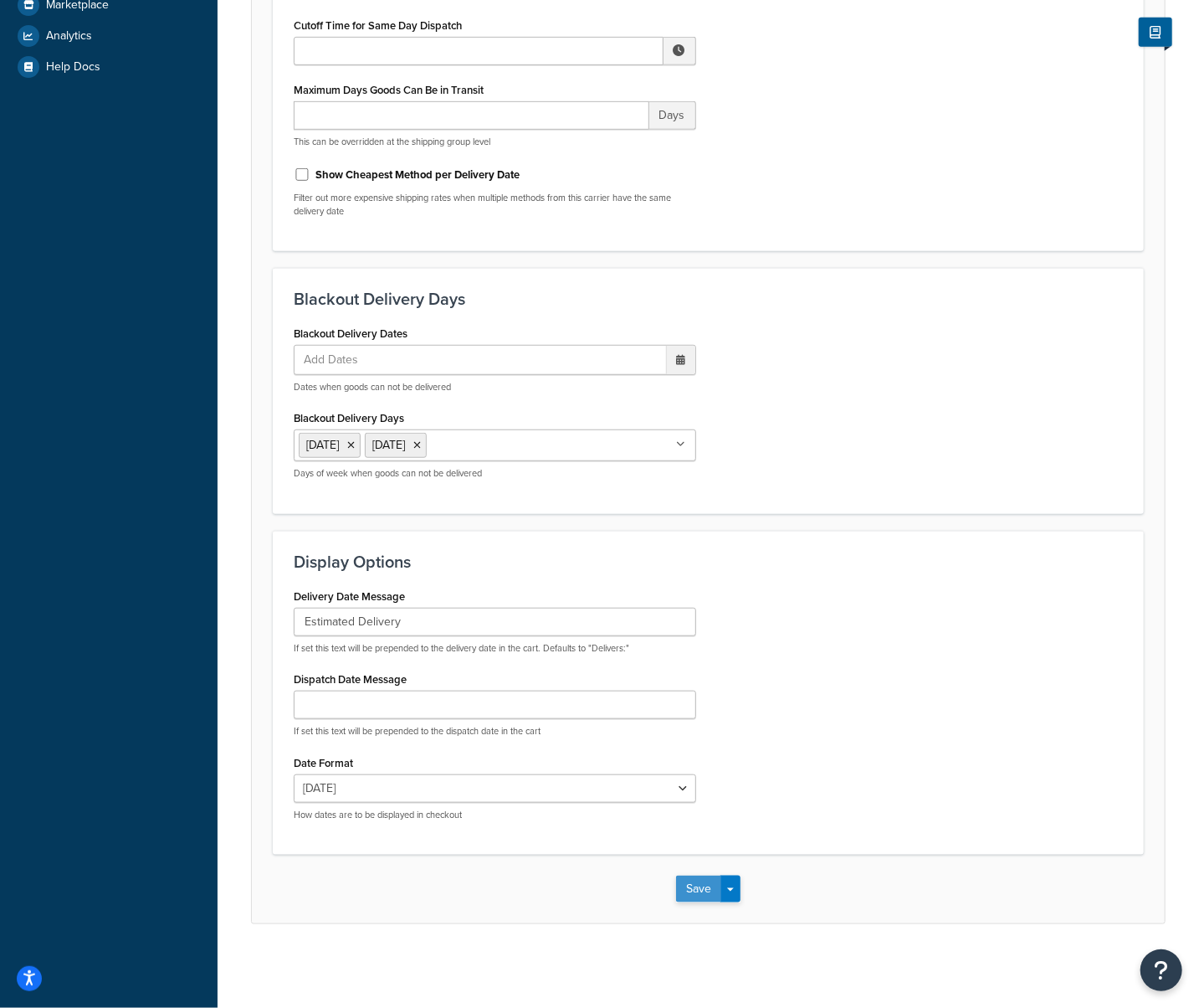
click at [684, 889] on button "Save" at bounding box center [698, 889] width 45 height 26
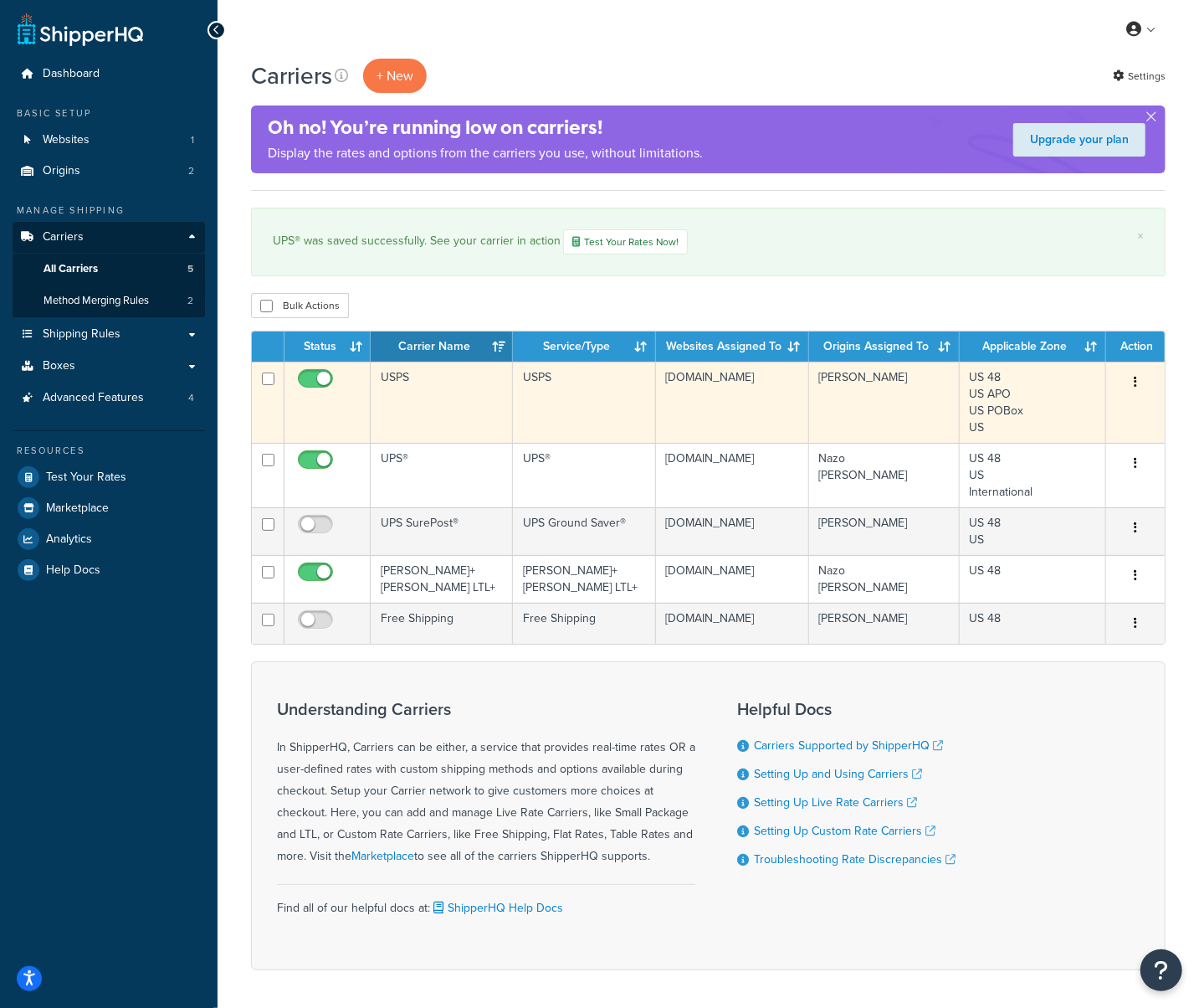
click at [440, 393] on td "USPS" at bounding box center [441, 402] width 143 height 81
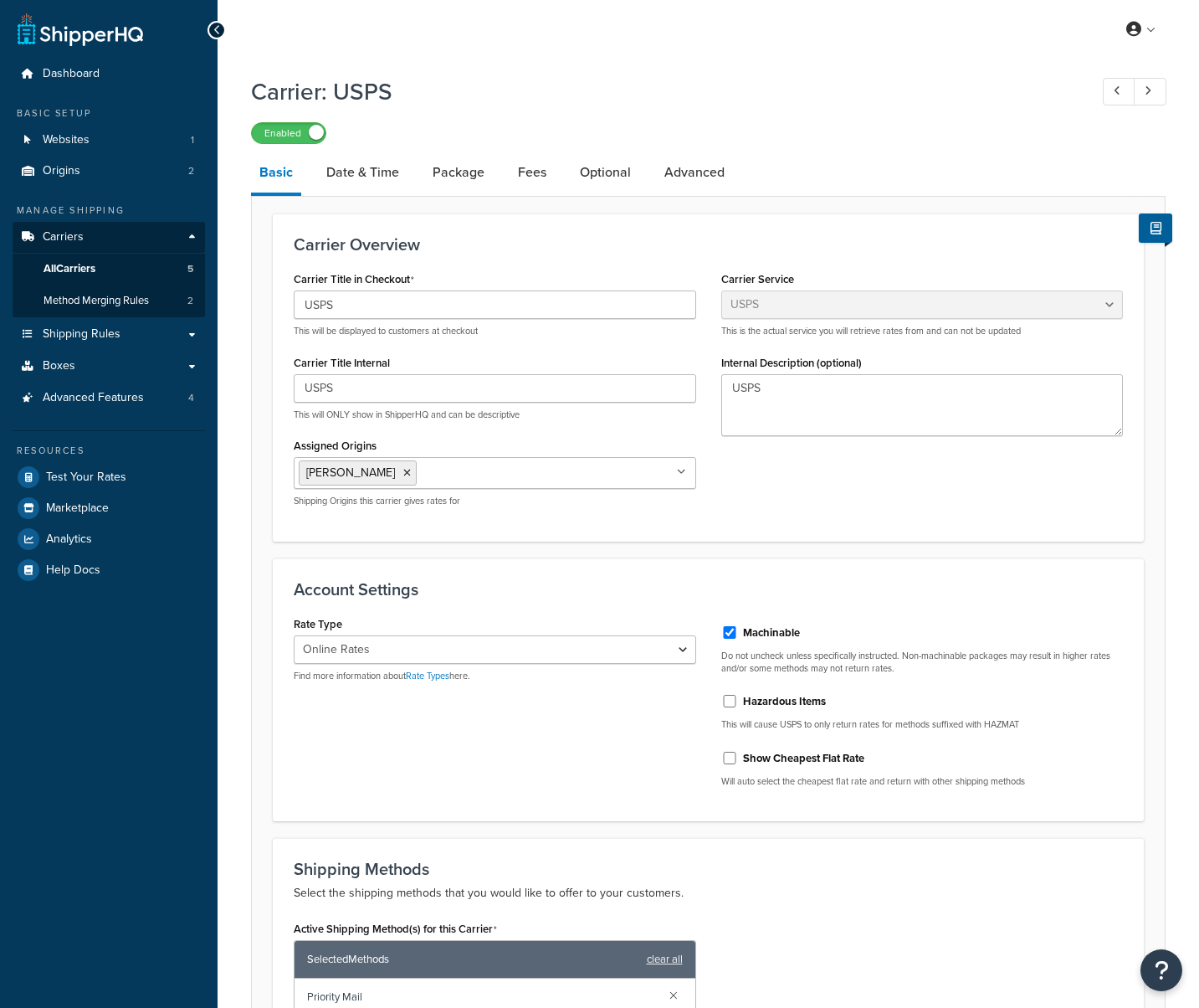
select select "usps"
select select "ONLINE"
click at [383, 184] on link "Date & Time" at bounding box center [363, 172] width 90 height 40
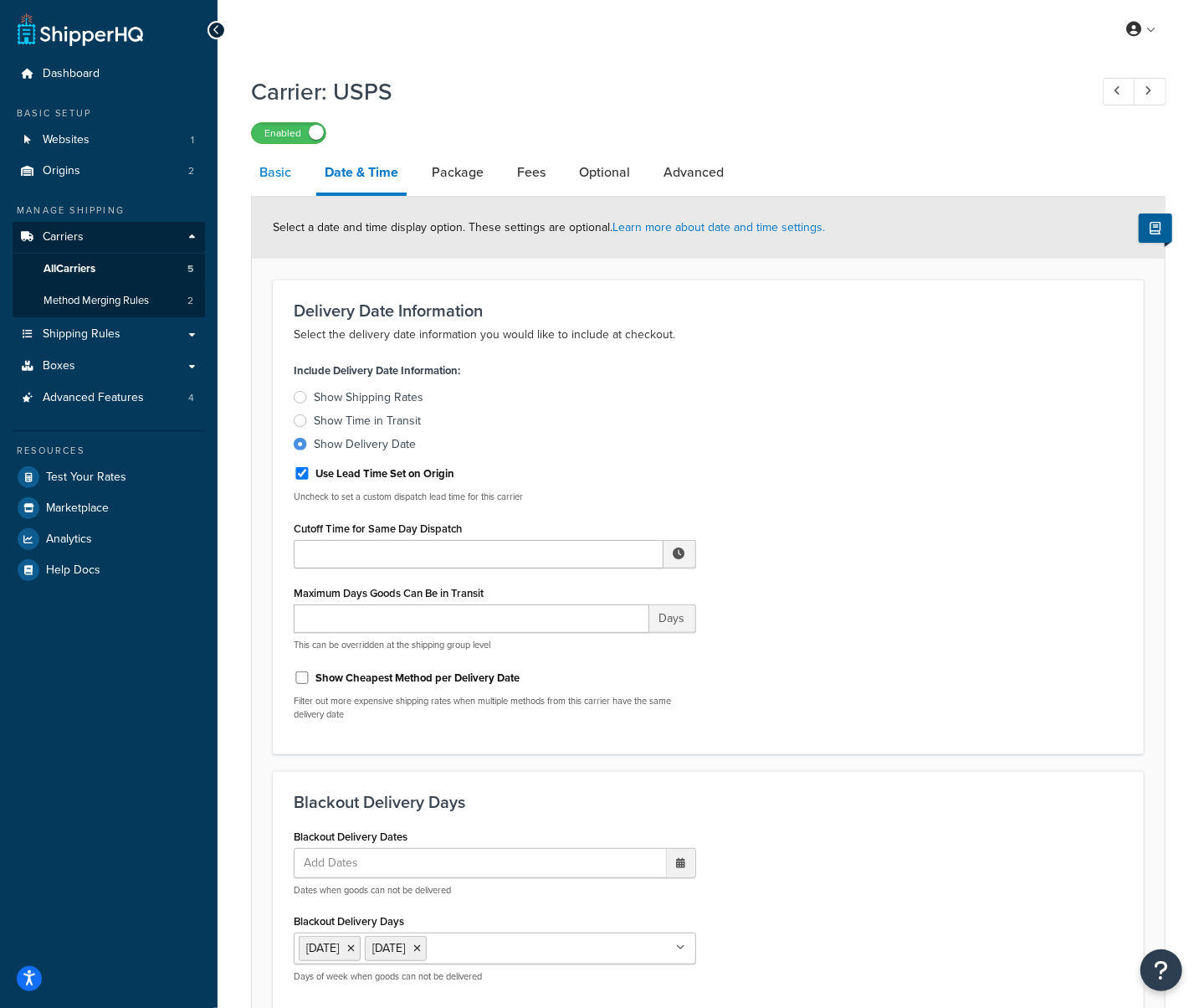
click at [279, 175] on link "Basic" at bounding box center [275, 172] width 49 height 40
select select "usps"
select select "ONLINE"
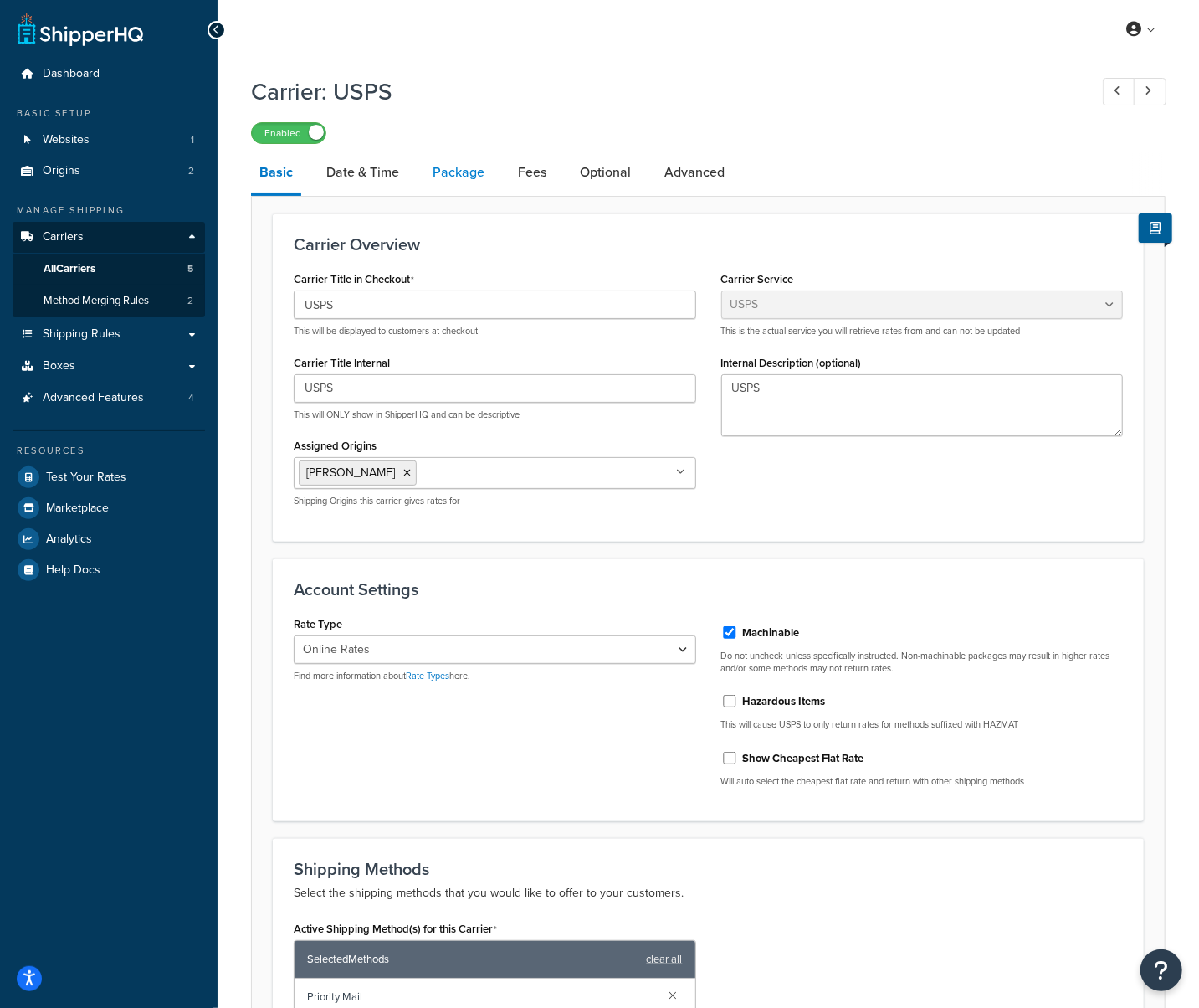
click at [440, 182] on link "Package" at bounding box center [458, 172] width 68 height 40
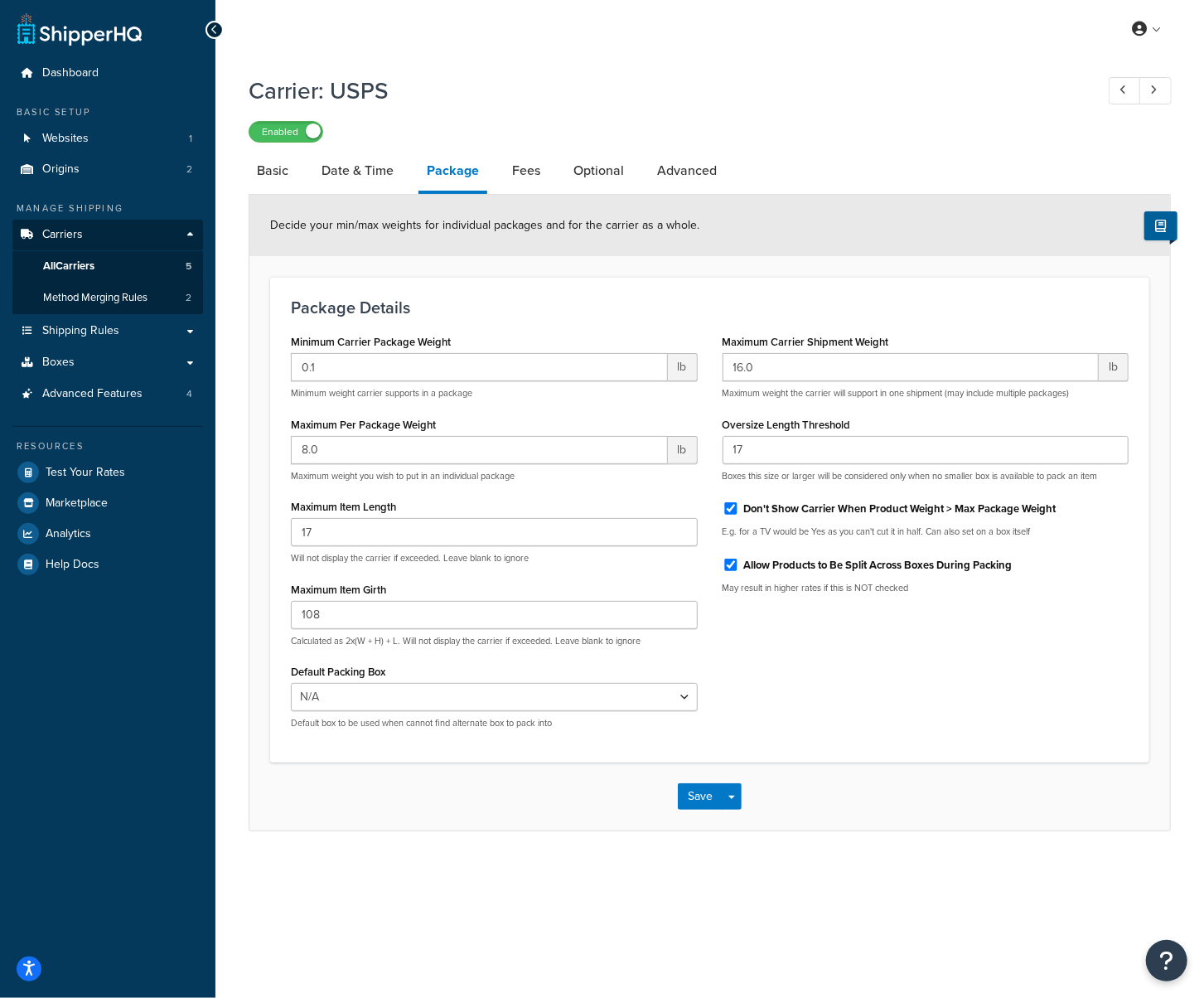
click at [870, 931] on div "My Profile Billing Global Settings Contact Us Logout Carrier: USPS Enabled Basi…" at bounding box center [710, 499] width 989 height 998
click at [1002, 899] on div "My Profile Billing Global Settings Contact Us Logout Carrier: USPS Enabled Basi…" at bounding box center [710, 499] width 989 height 998
drag, startPoint x: 280, startPoint y: 174, endPoint x: 285, endPoint y: 188, distance: 14.9
click at [280, 174] on link "Basic" at bounding box center [272, 170] width 48 height 40
select select "usps"
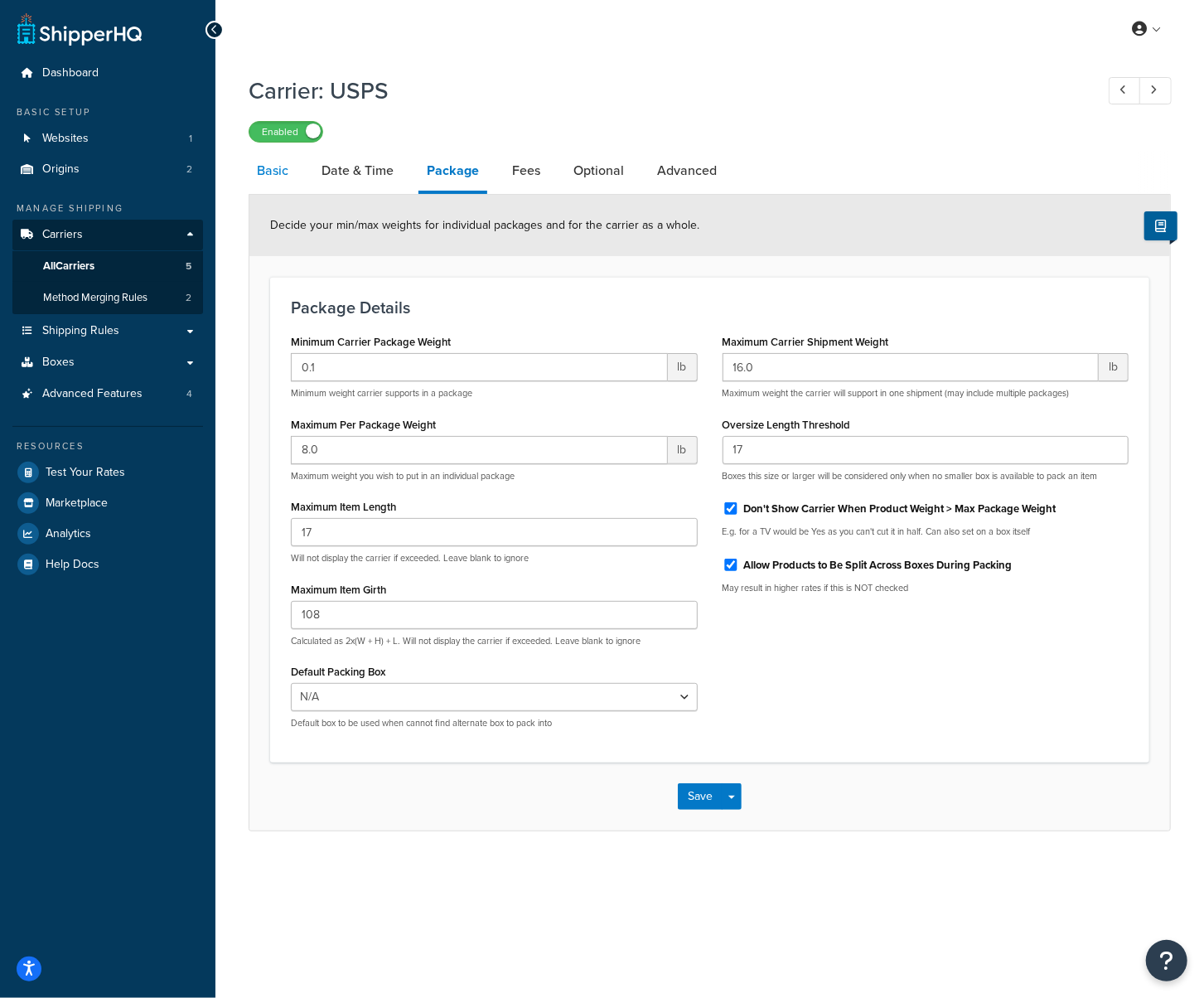
select select "ONLINE"
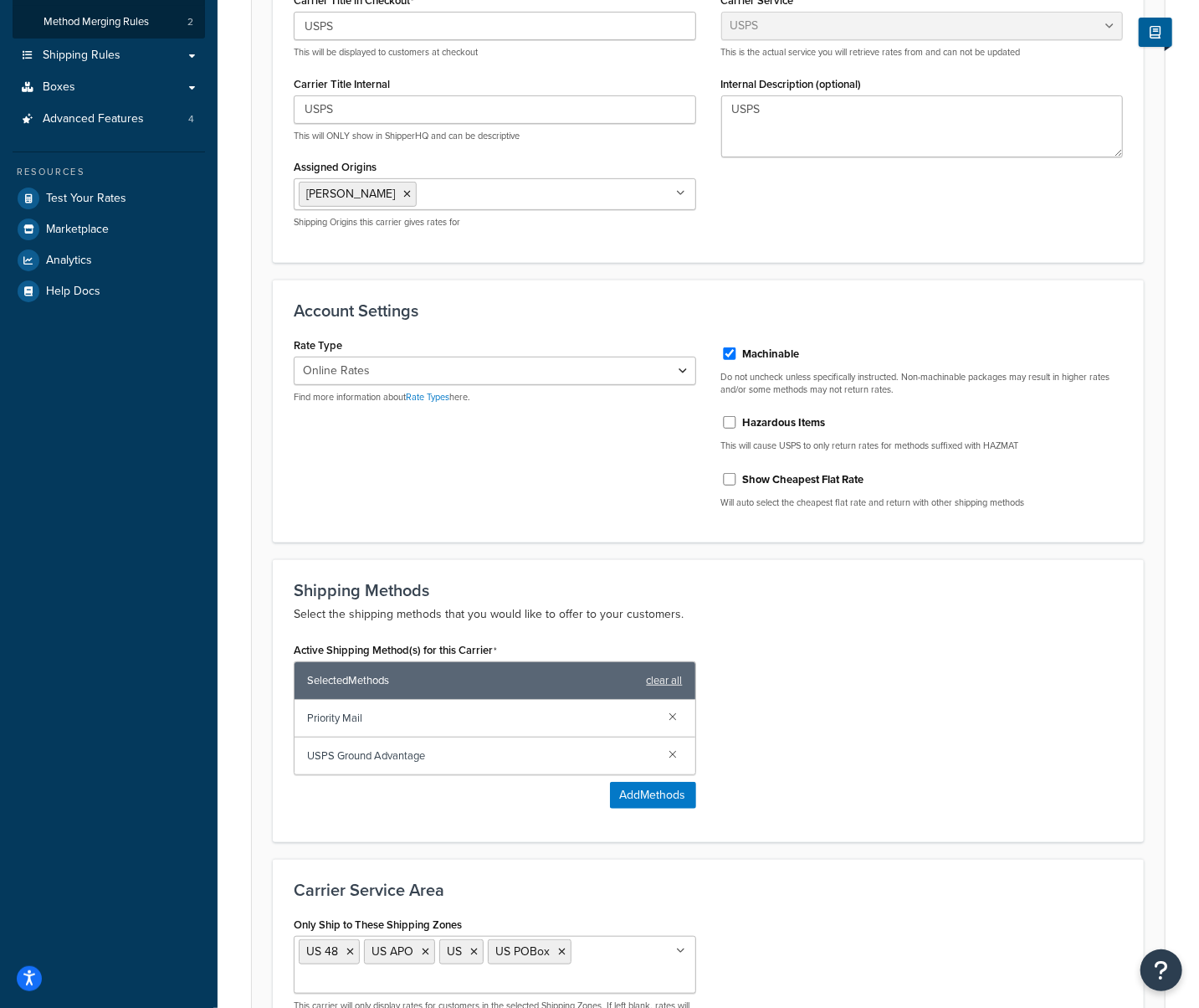
scroll to position [446, 0]
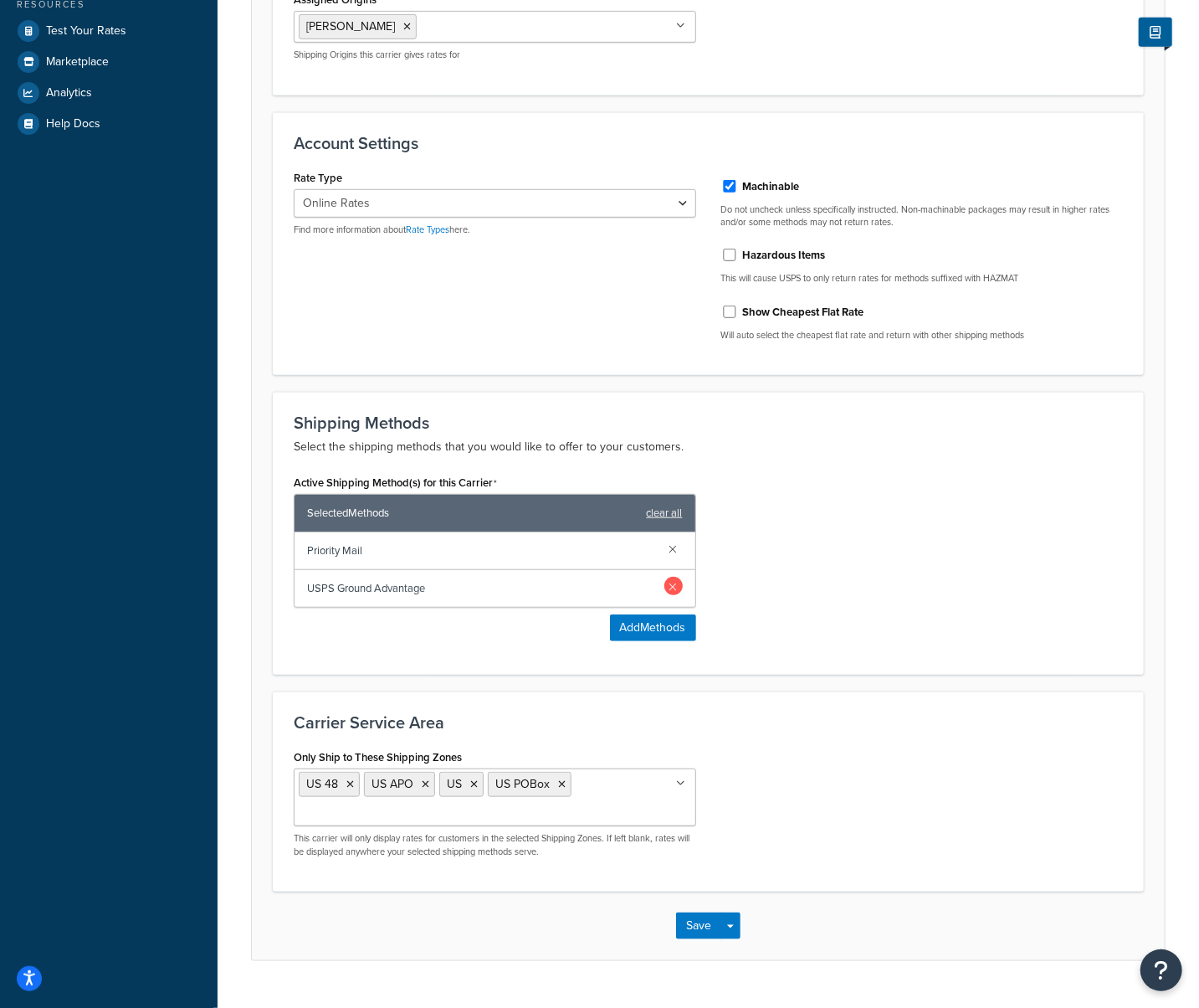
click at [667, 553] on link at bounding box center [674, 549] width 19 height 19
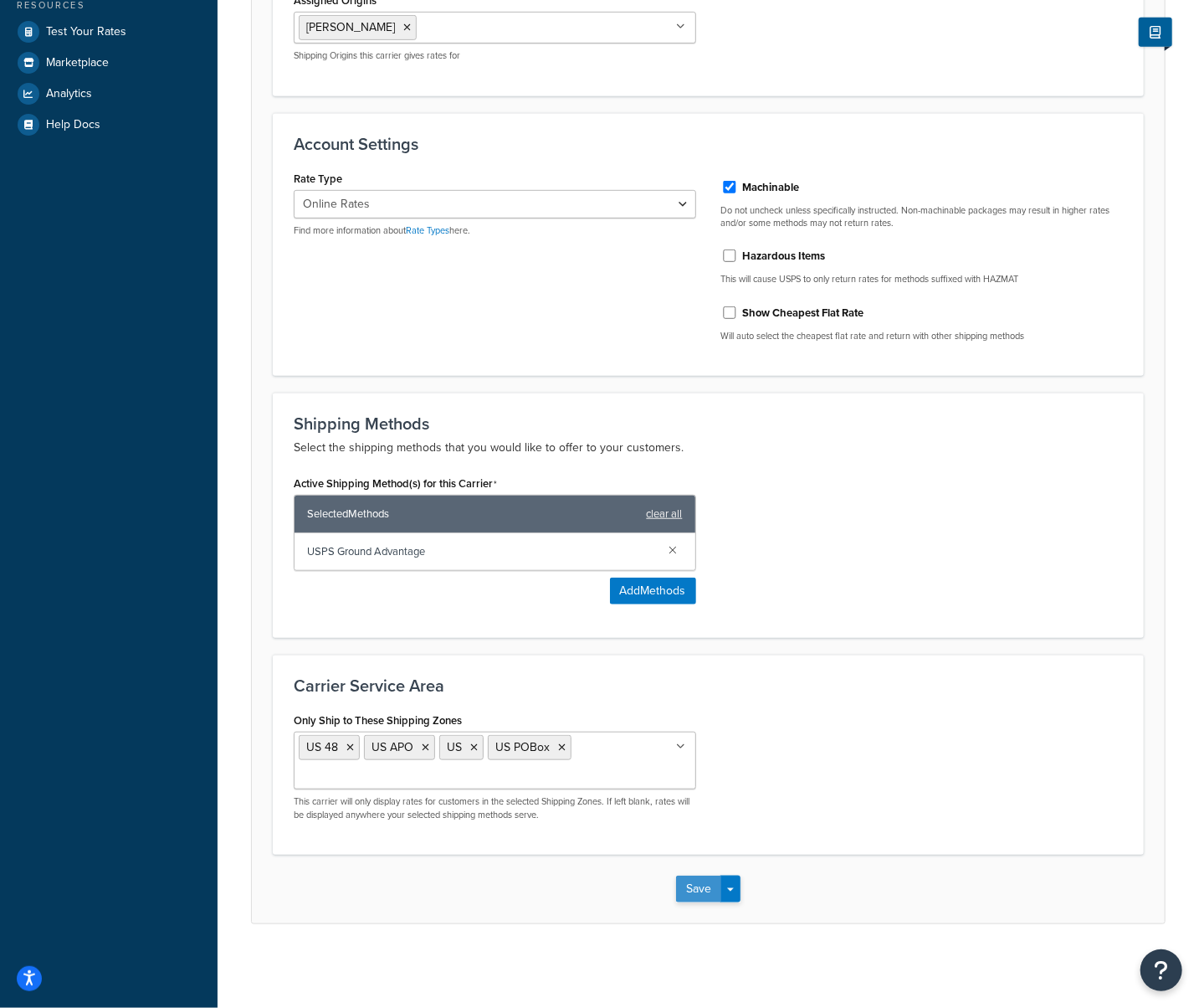
click at [690, 890] on button "Save" at bounding box center [698, 889] width 45 height 26
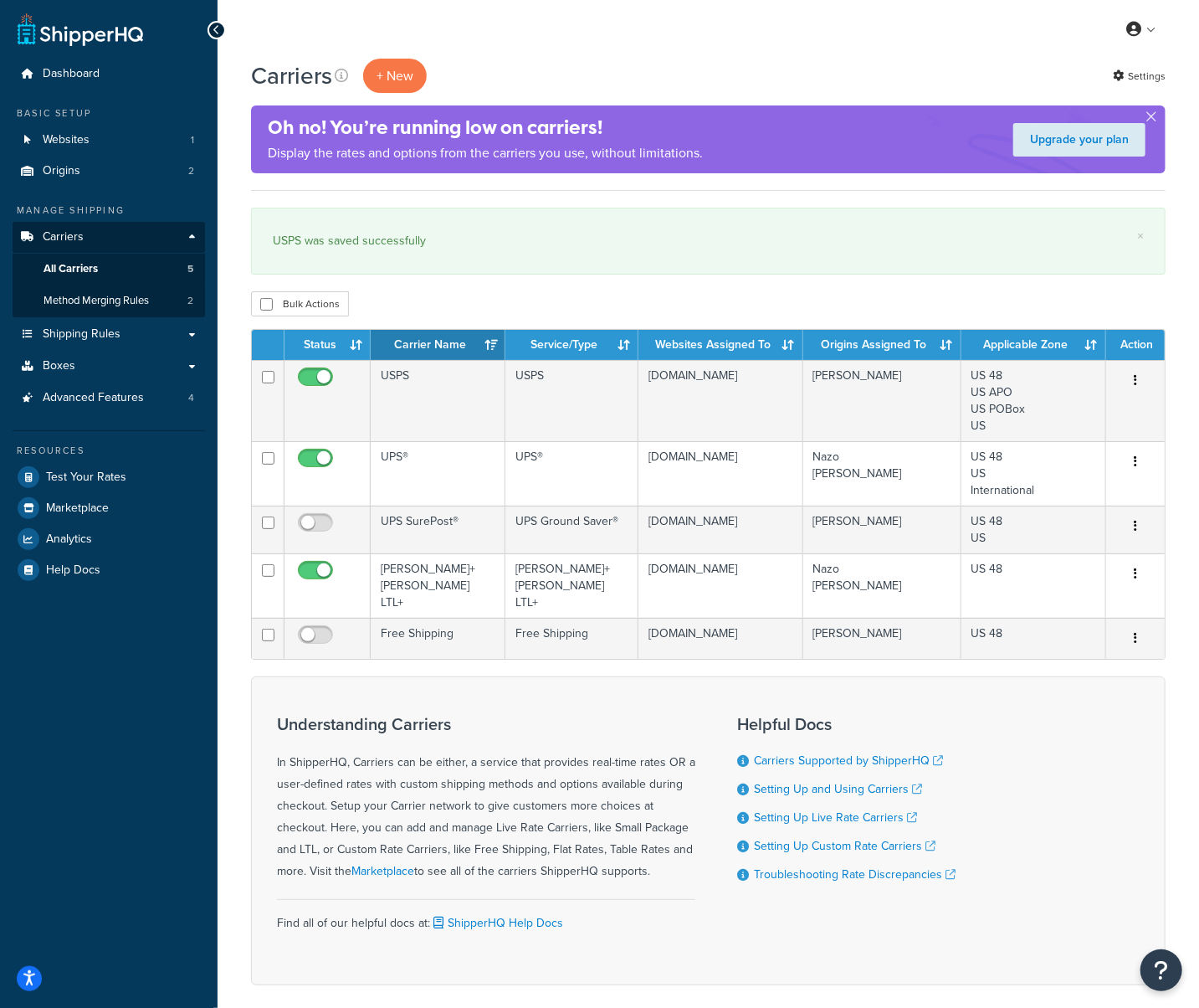
click at [239, 815] on div "Carriers + New Settings Oh no! You’re running low on carriers! Display the rate…" at bounding box center [708, 551] width 981 height 985
